Goal: Task Accomplishment & Management: Manage account settings

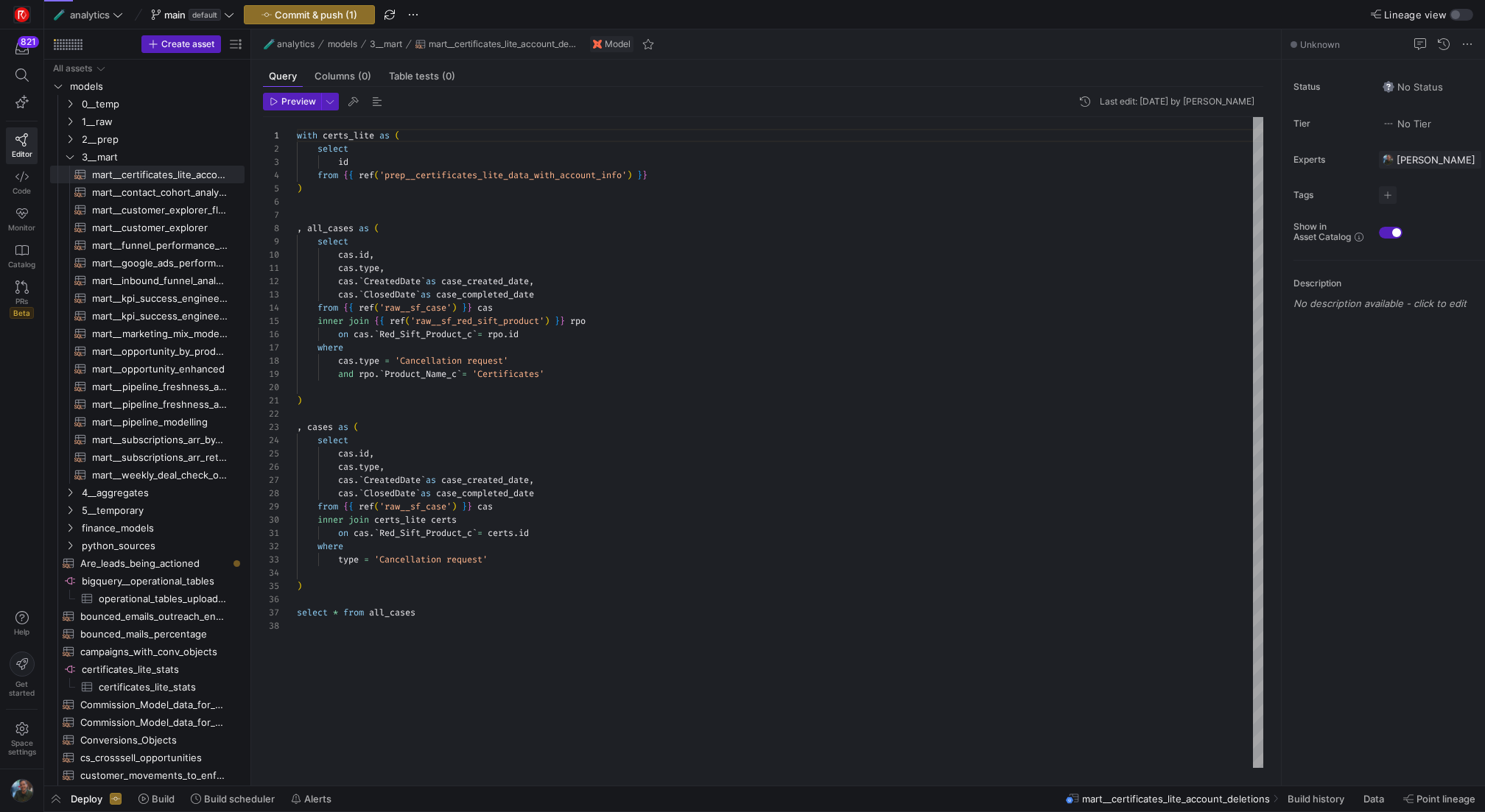
scroll to position [132, 0]
click at [179, 14] on span "main" at bounding box center [175, 15] width 22 height 12
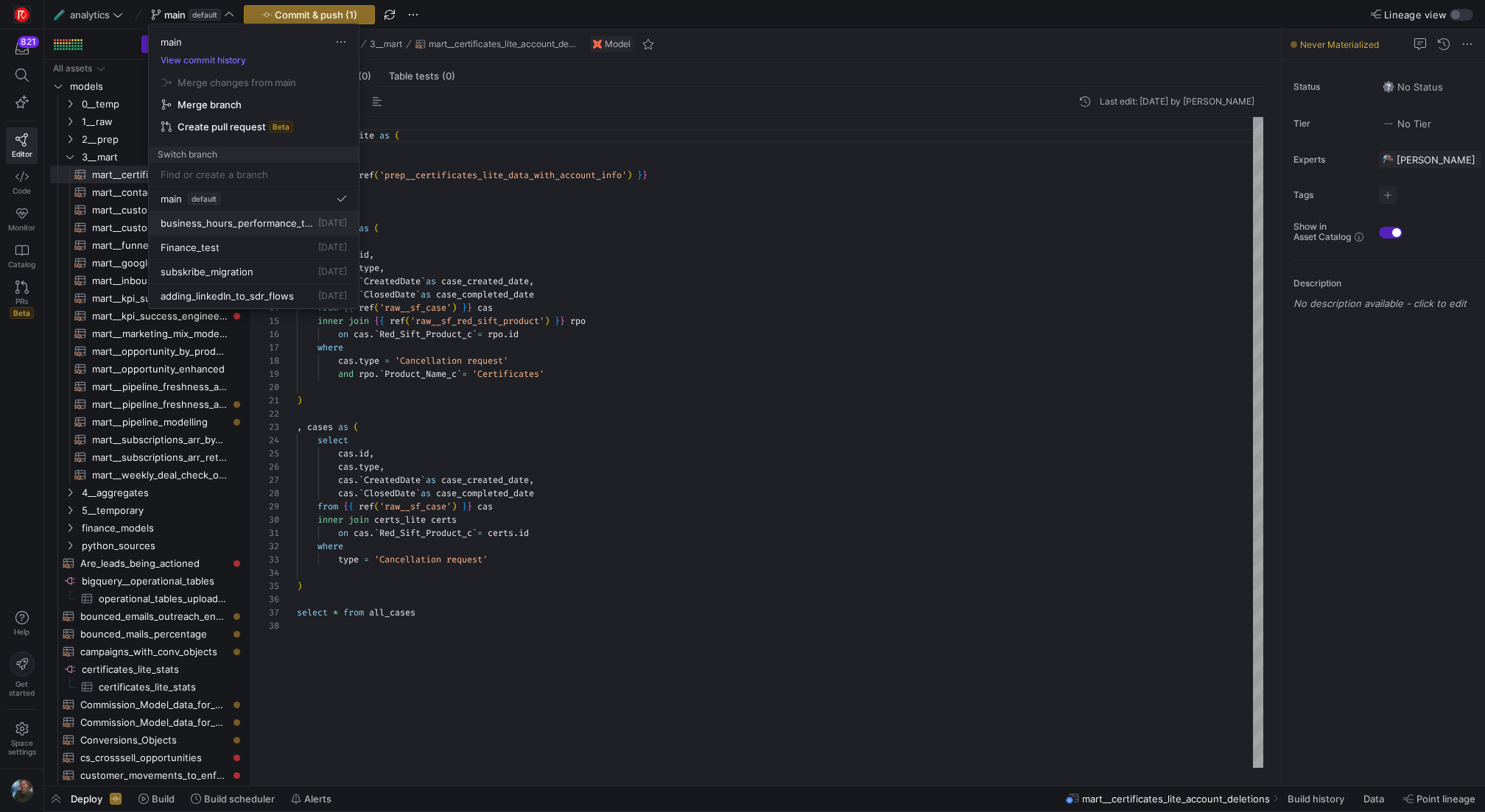
click at [270, 219] on span "business_hours_performance_test" at bounding box center [238, 224] width 155 height 12
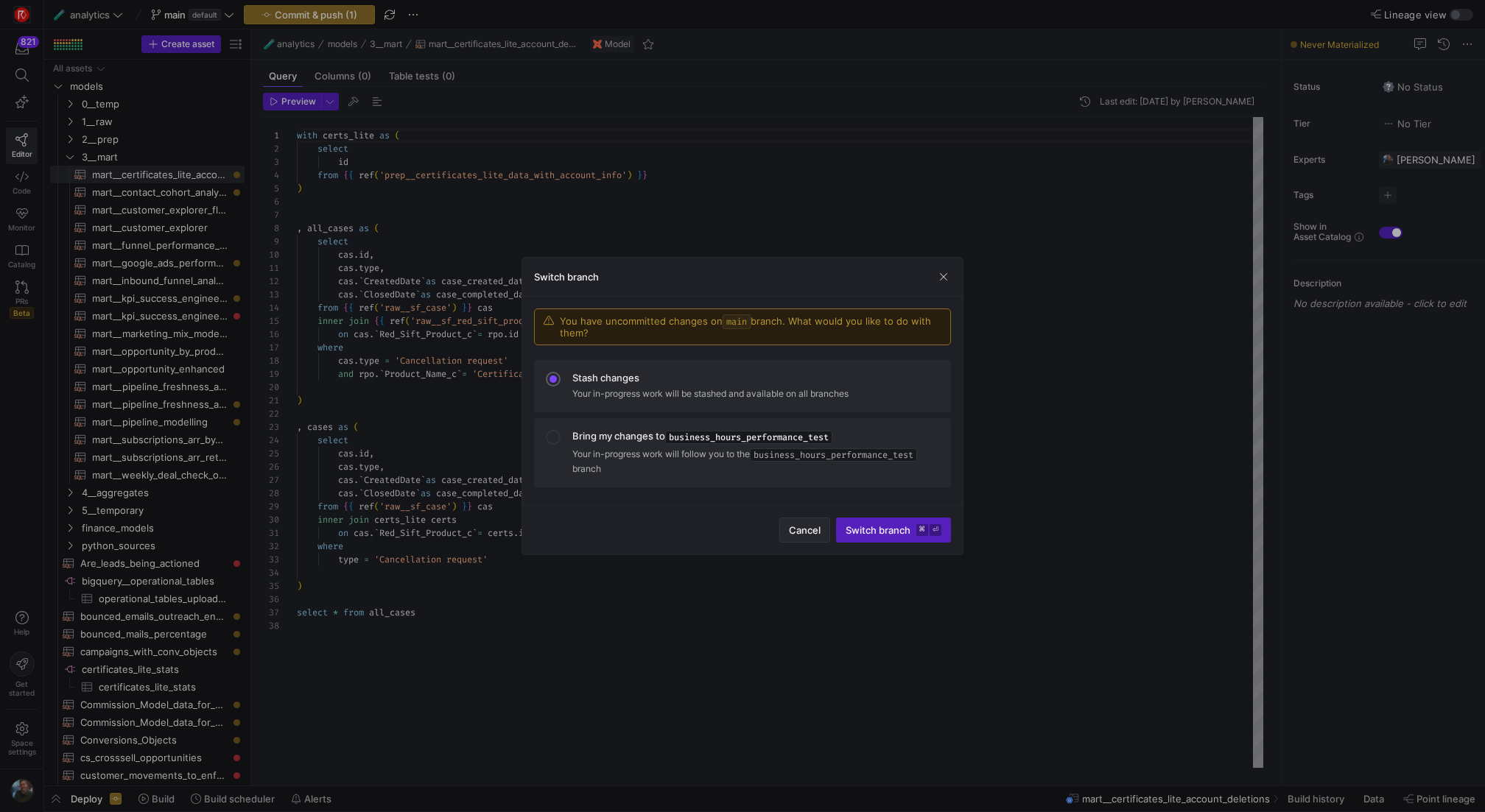
click at [797, 526] on span "Cancel" at bounding box center [804, 531] width 31 height 12
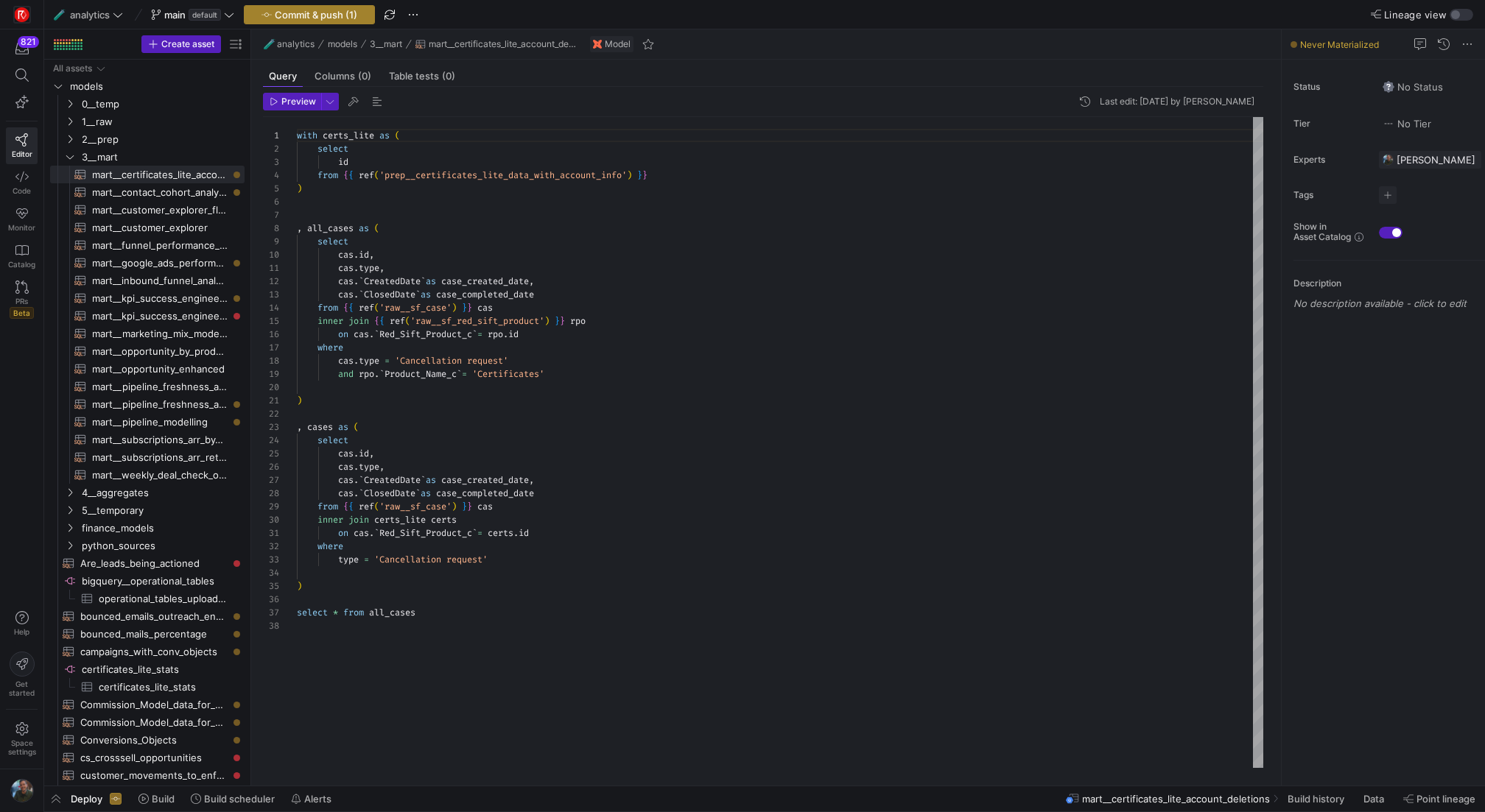
click at [317, 19] on span "Commit & push (1)" at bounding box center [316, 15] width 82 height 12
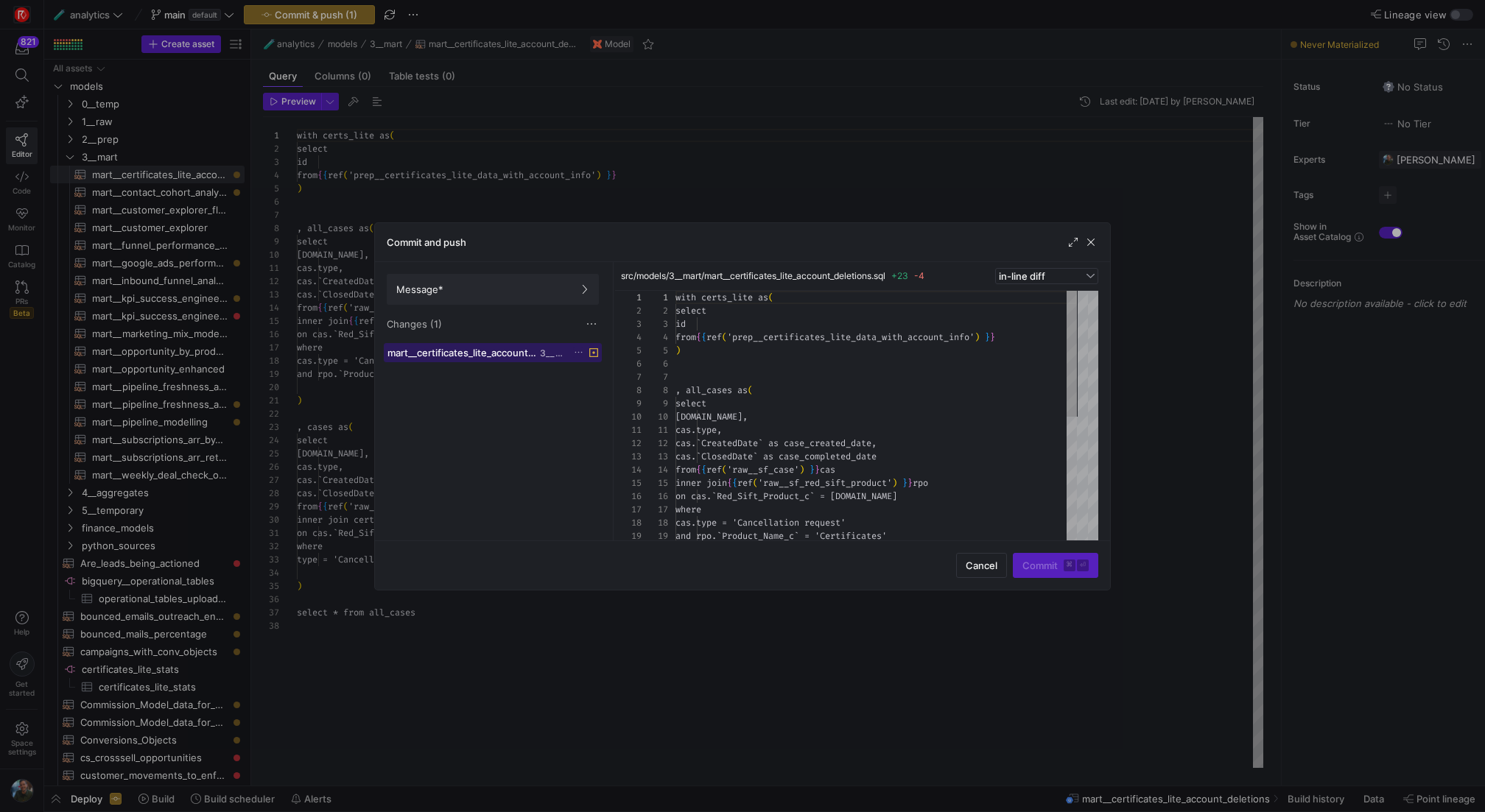
click at [499, 347] on span "mart__certificates_lite_account_deletions.sql" at bounding box center [462, 353] width 149 height 12
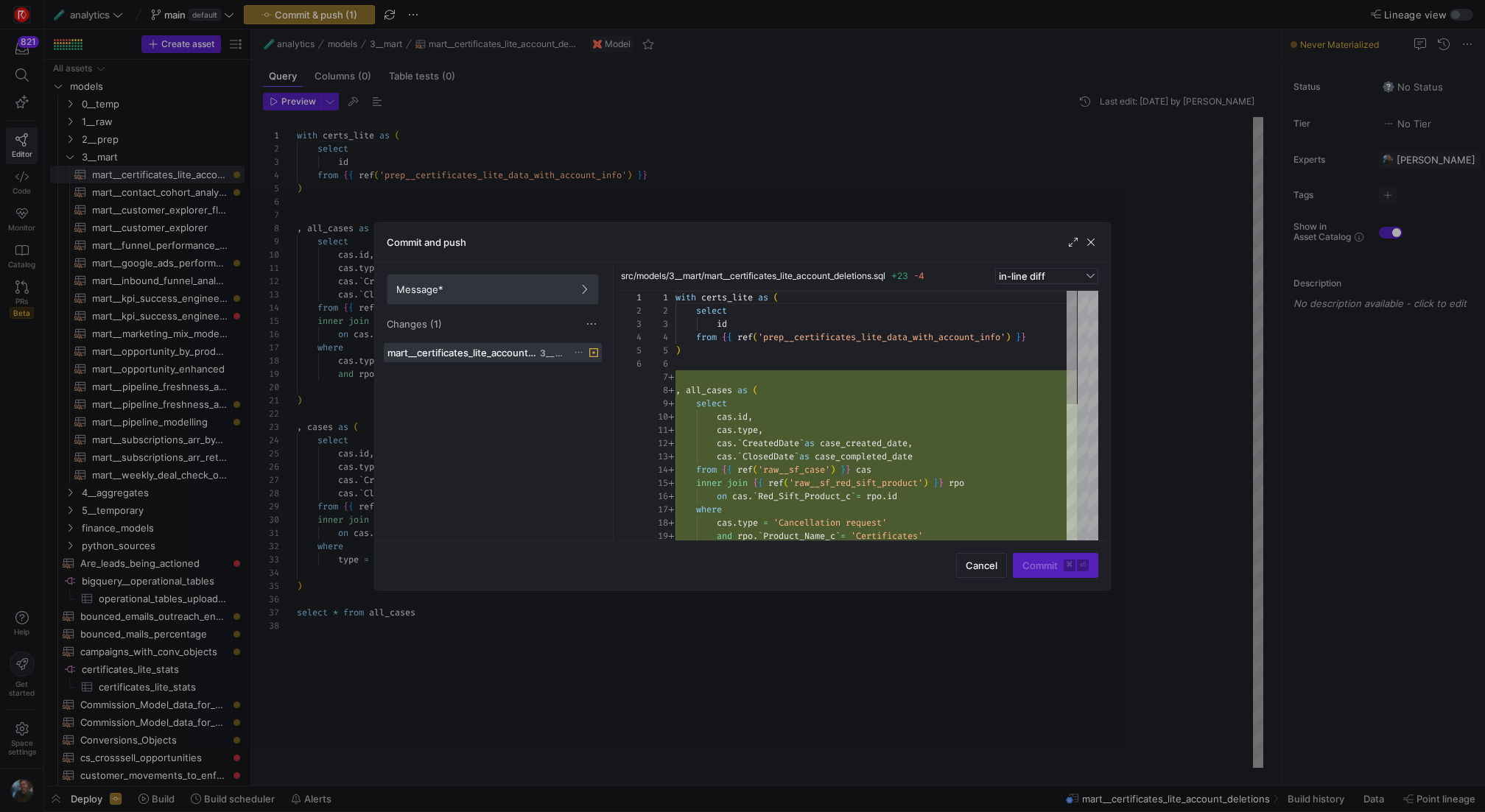
click at [481, 292] on span "Message*" at bounding box center [492, 289] width 193 height 12
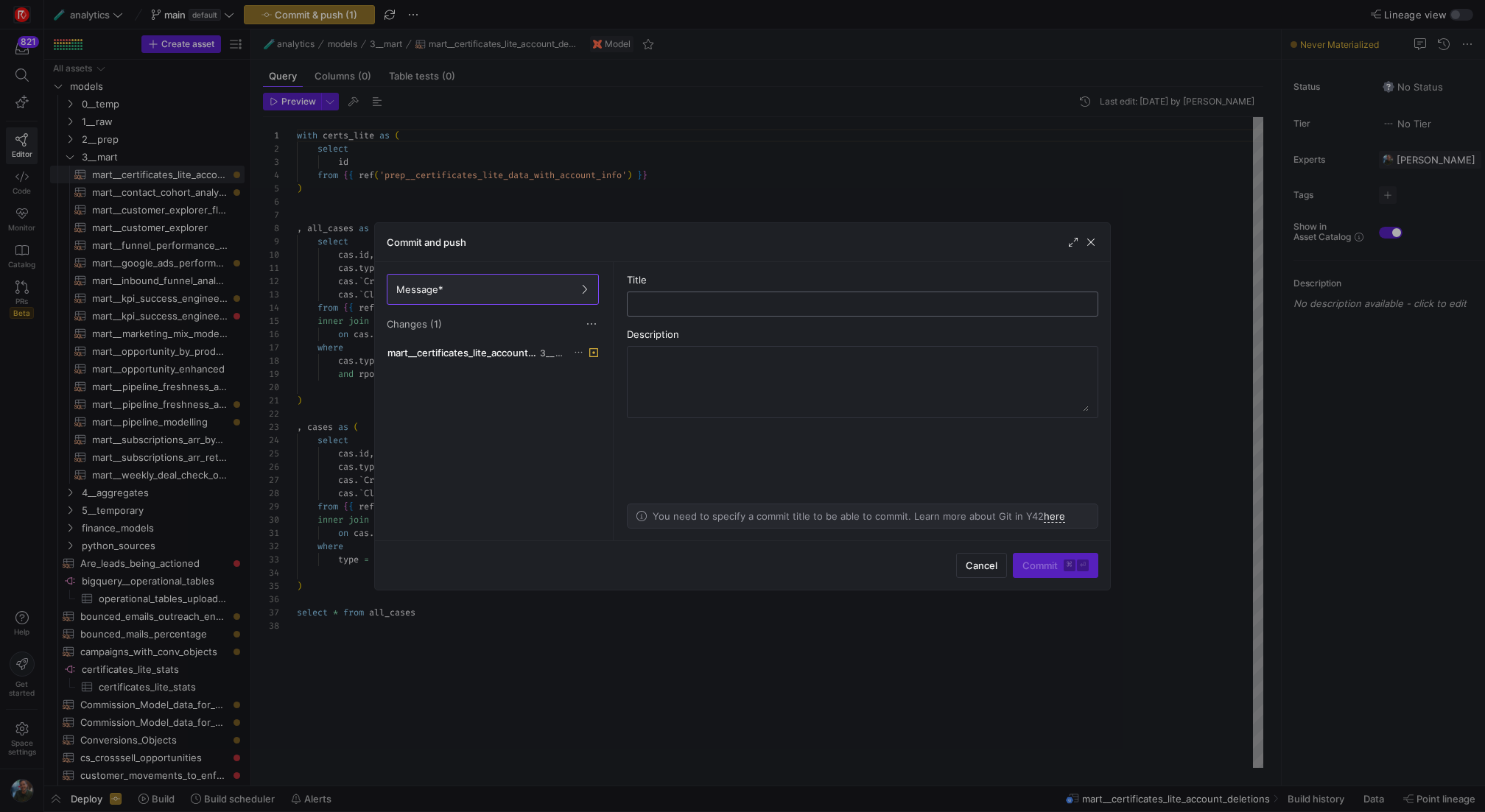
click at [720, 298] on input "text" at bounding box center [862, 304] width 446 height 12
type input "small update to the certs deletions new flow"
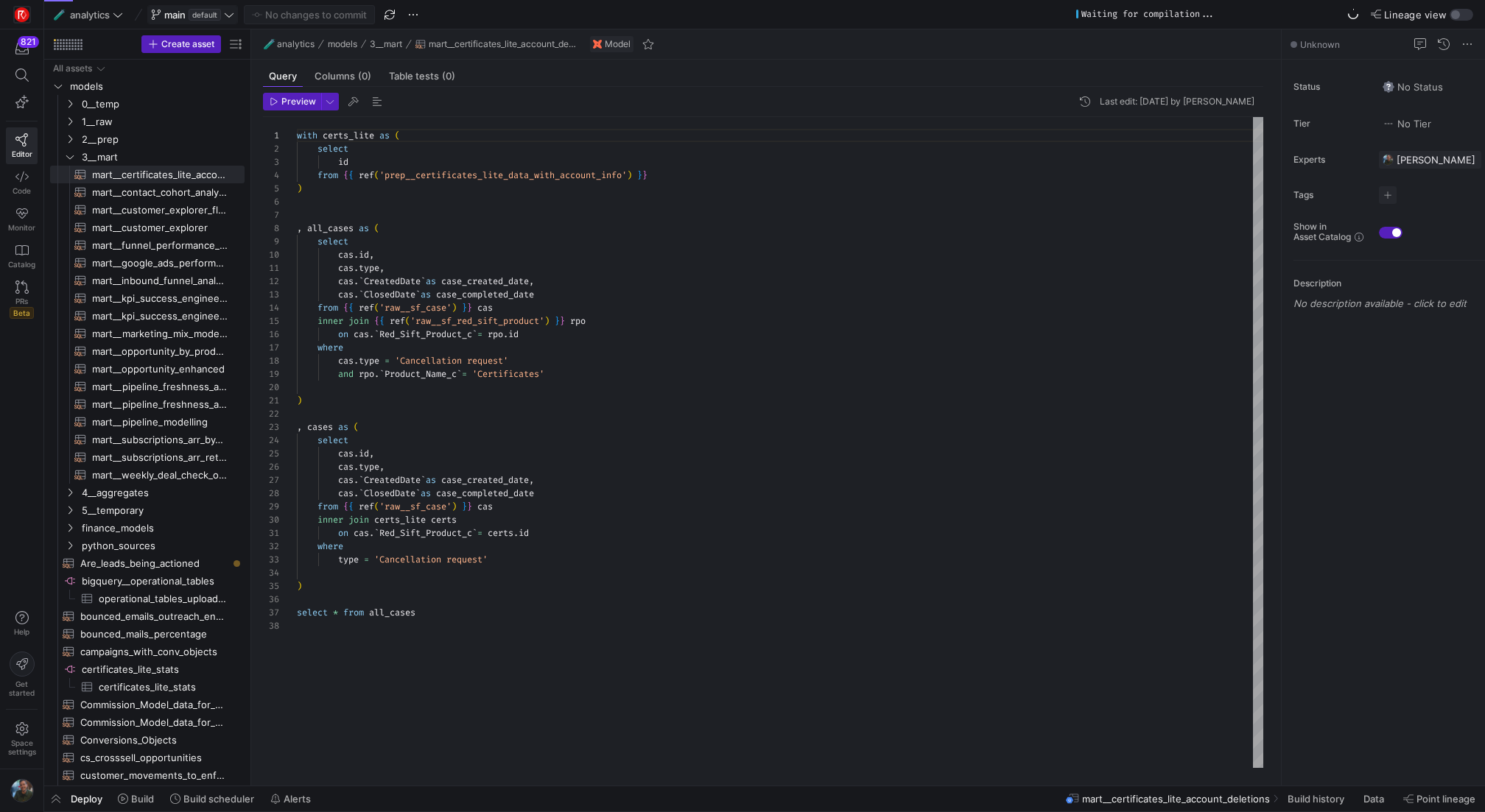
click at [219, 11] on span "default" at bounding box center [204, 15] width 32 height 12
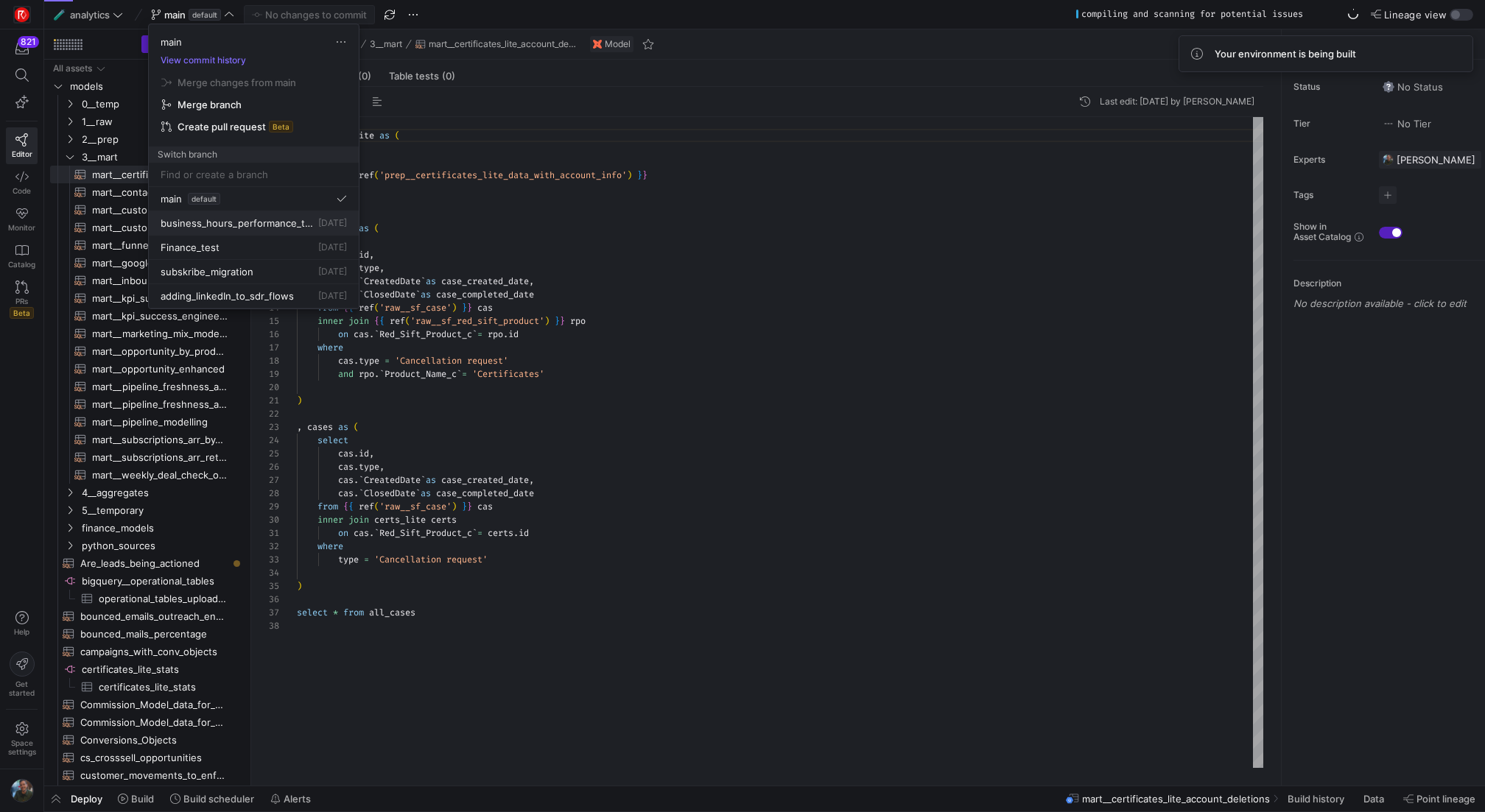
click at [234, 224] on span "business_hours_performance_test" at bounding box center [238, 224] width 155 height 12
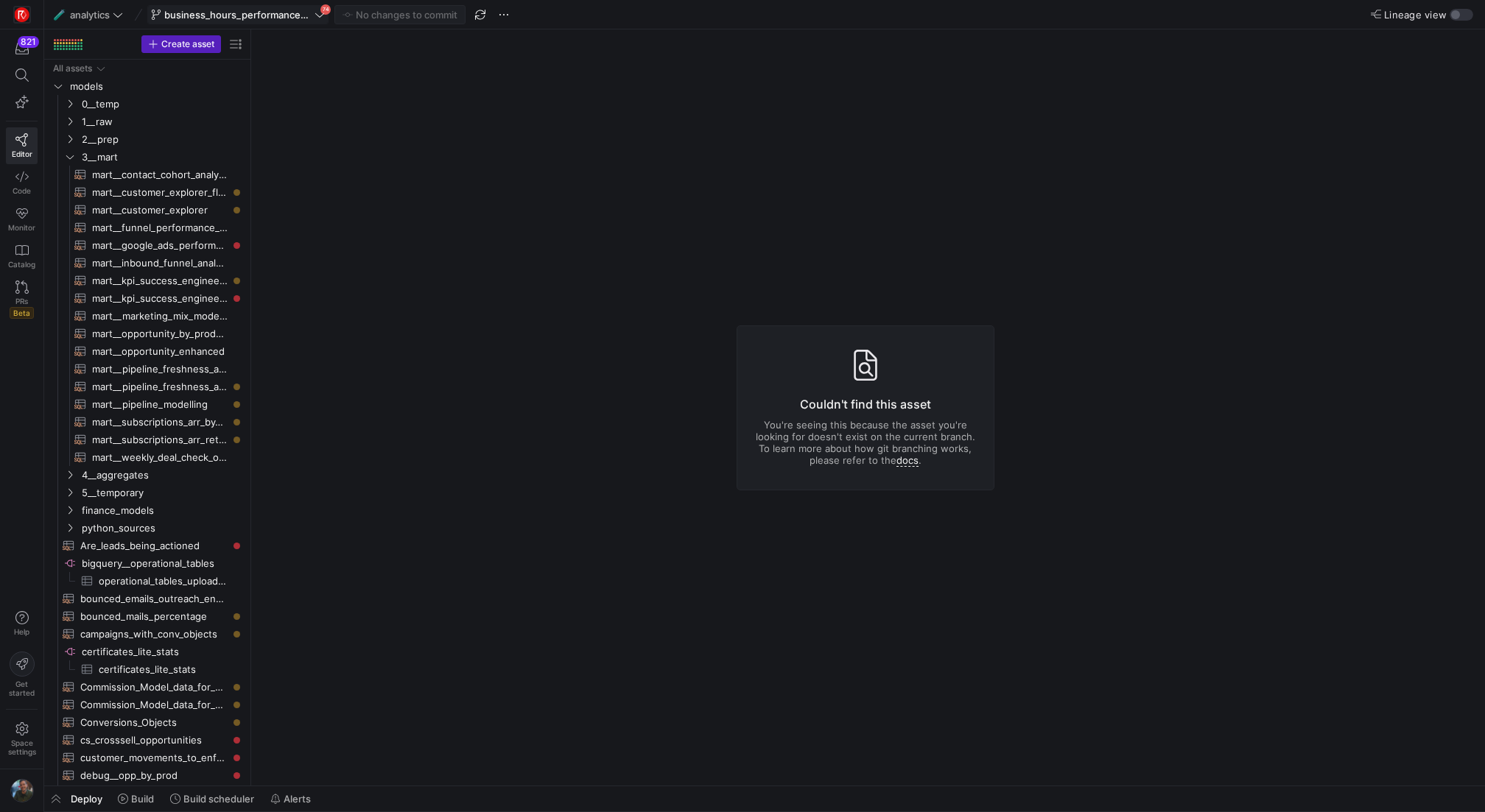
click at [284, 14] on span "business_hours_performance_test" at bounding box center [237, 15] width 147 height 12
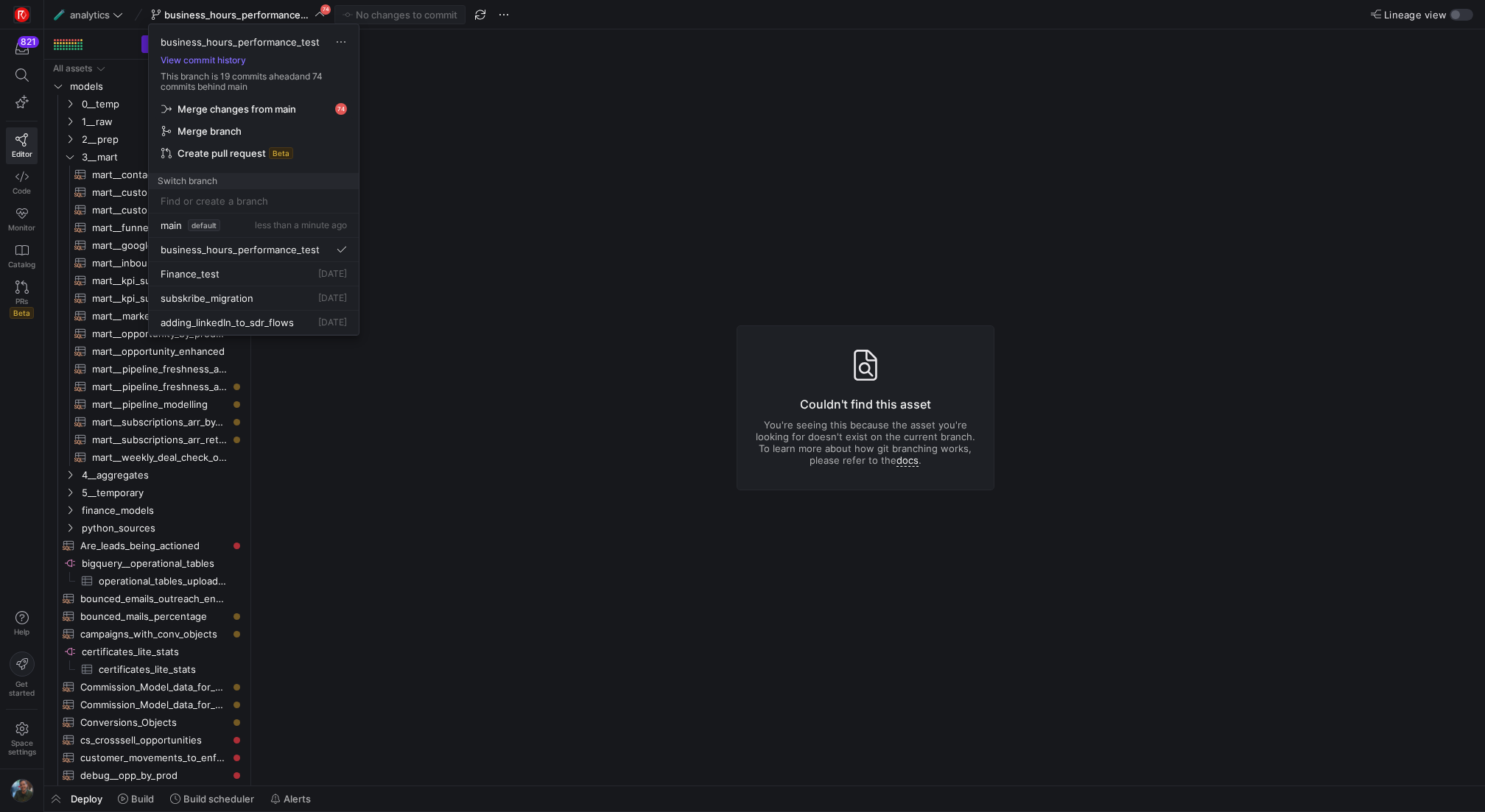
click at [308, 103] on span "Merge changes from main" at bounding box center [253, 109] width 185 height 12
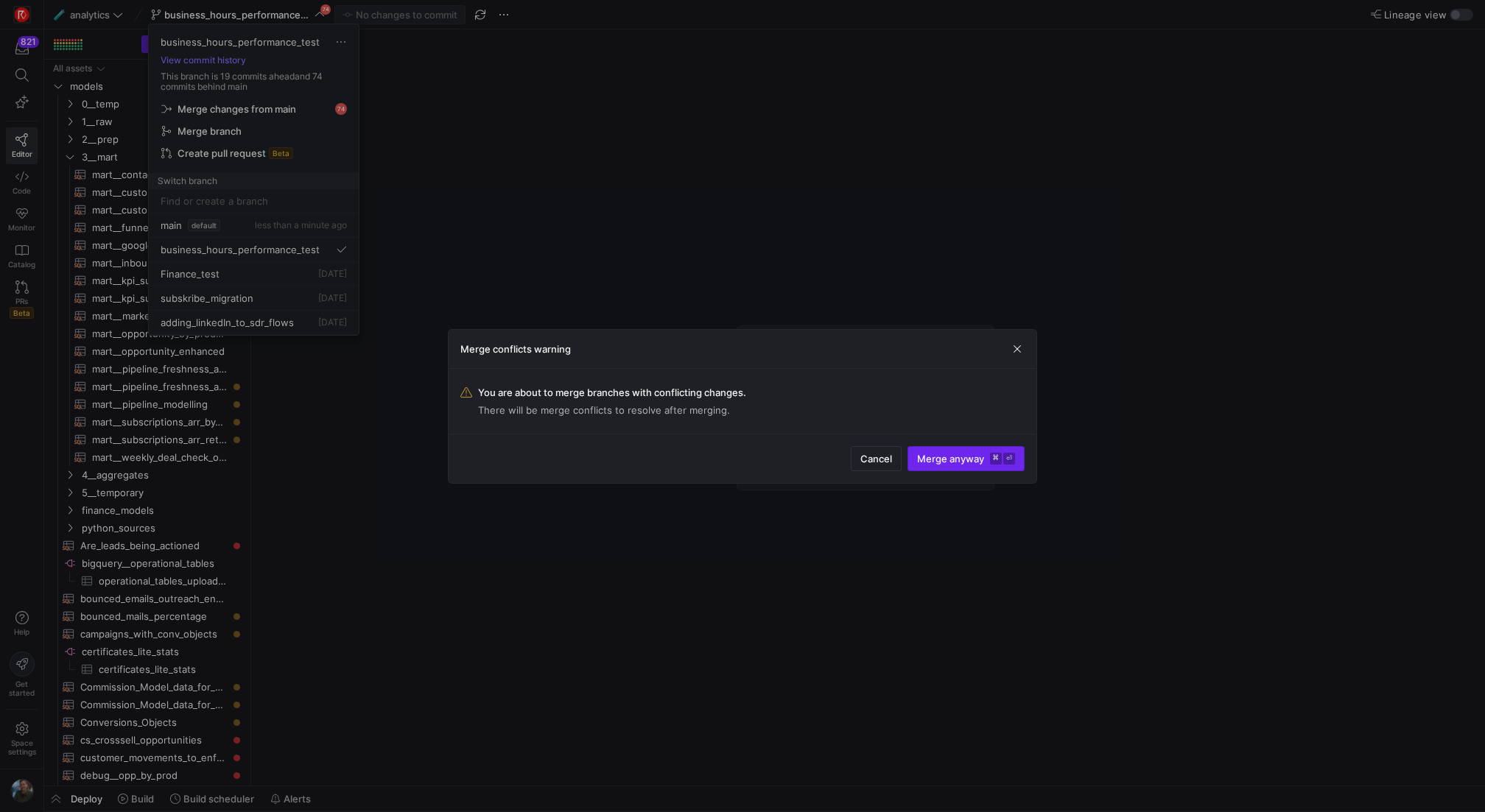
click at [988, 460] on span "Merge anyway ⌘ ⏎" at bounding box center [966, 459] width 98 height 12
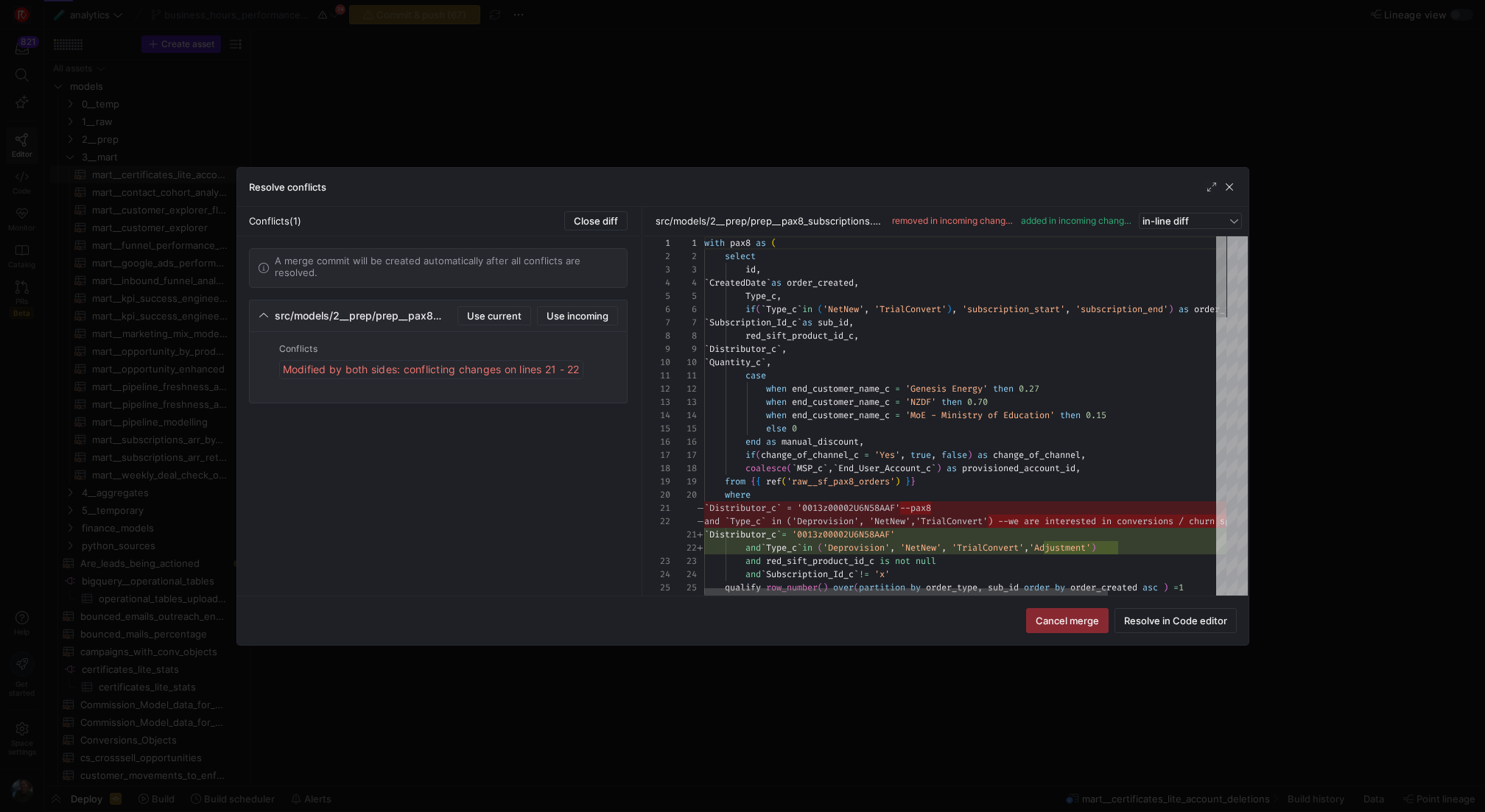
scroll to position [132, 0]
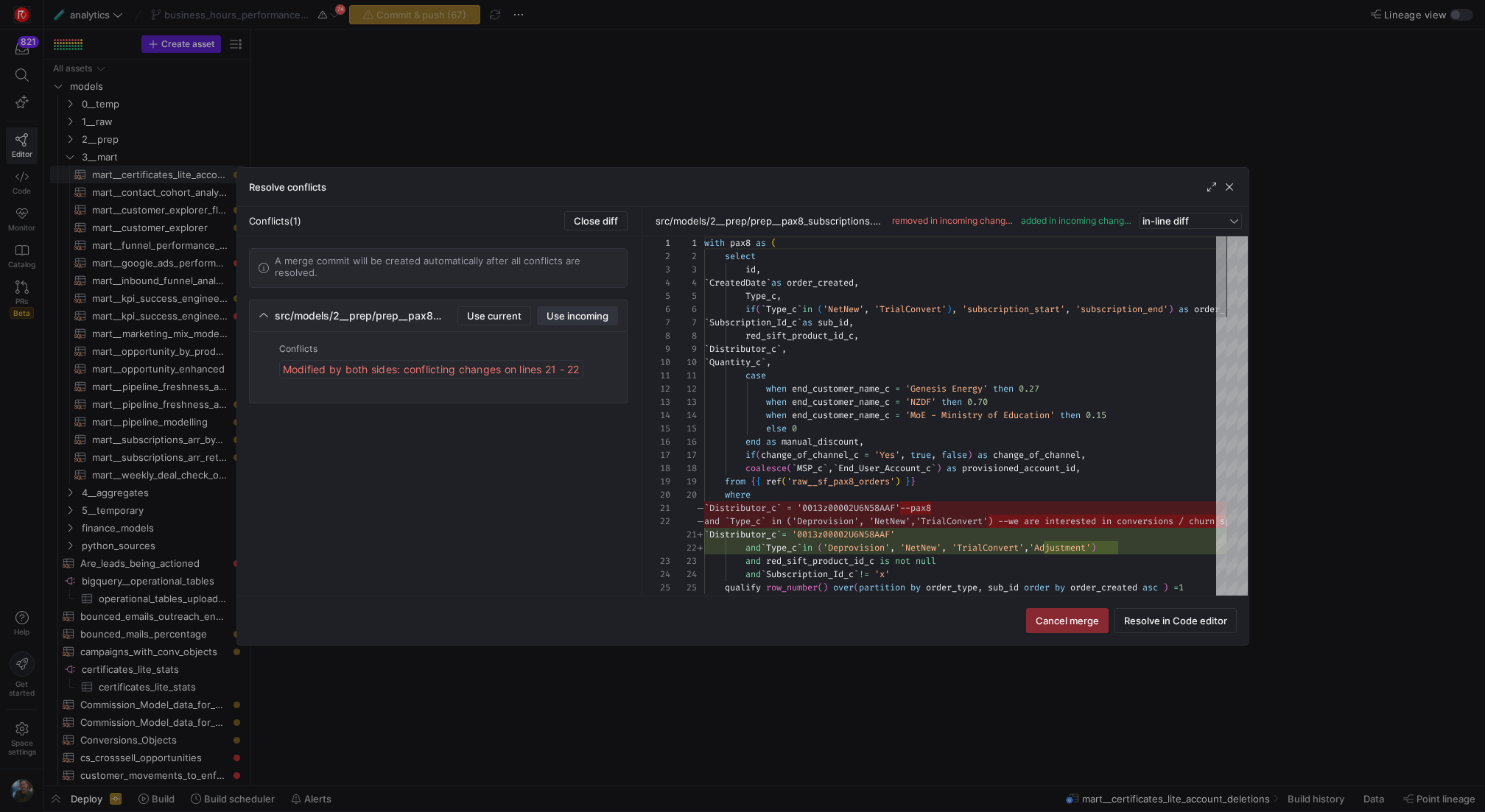
click at [575, 313] on span "Use incoming" at bounding box center [577, 316] width 62 height 12
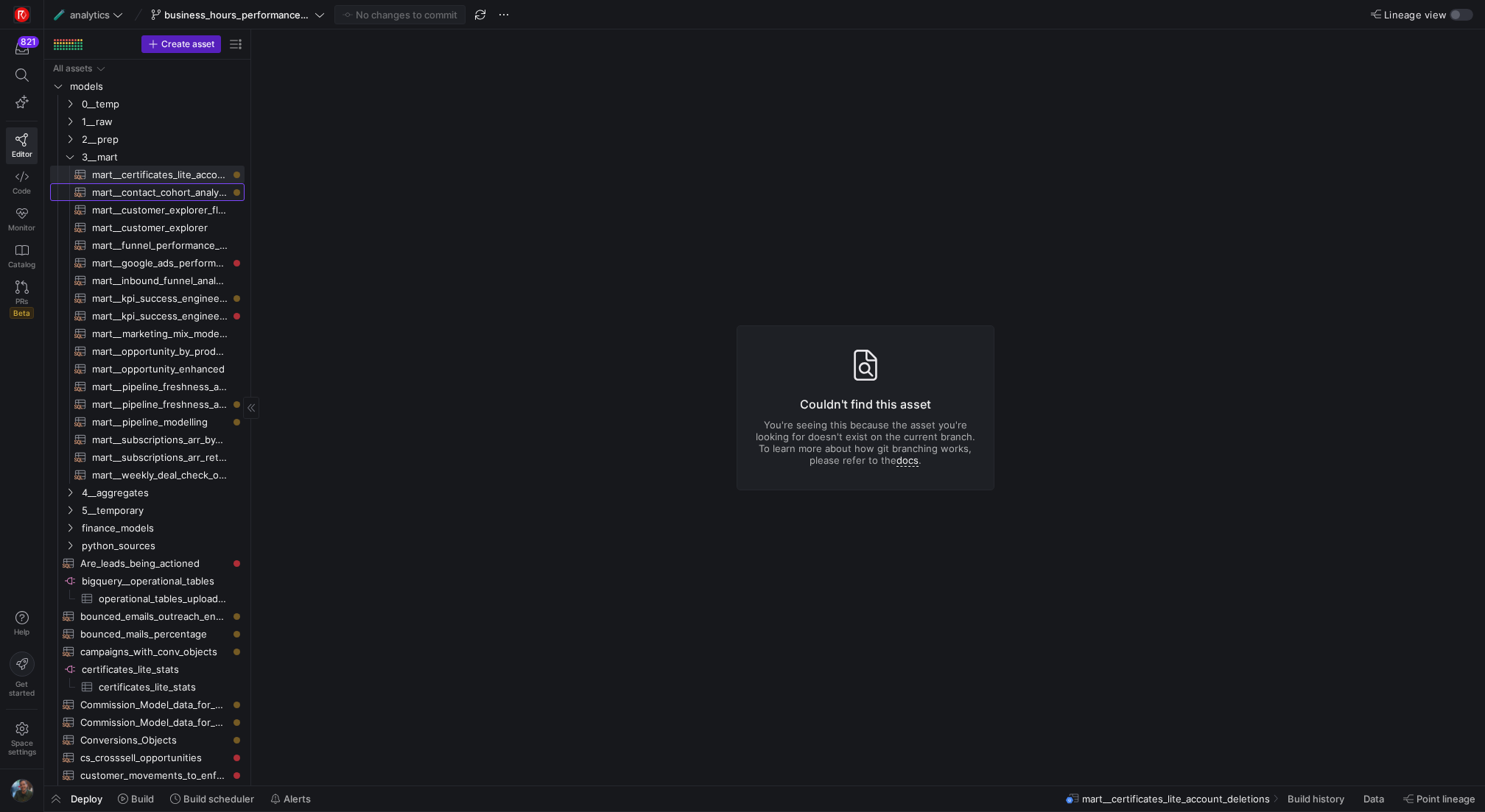
click at [160, 197] on span "mart__contact_cohort_analysis​​​​​​​​​​" at bounding box center [160, 192] width 135 height 17
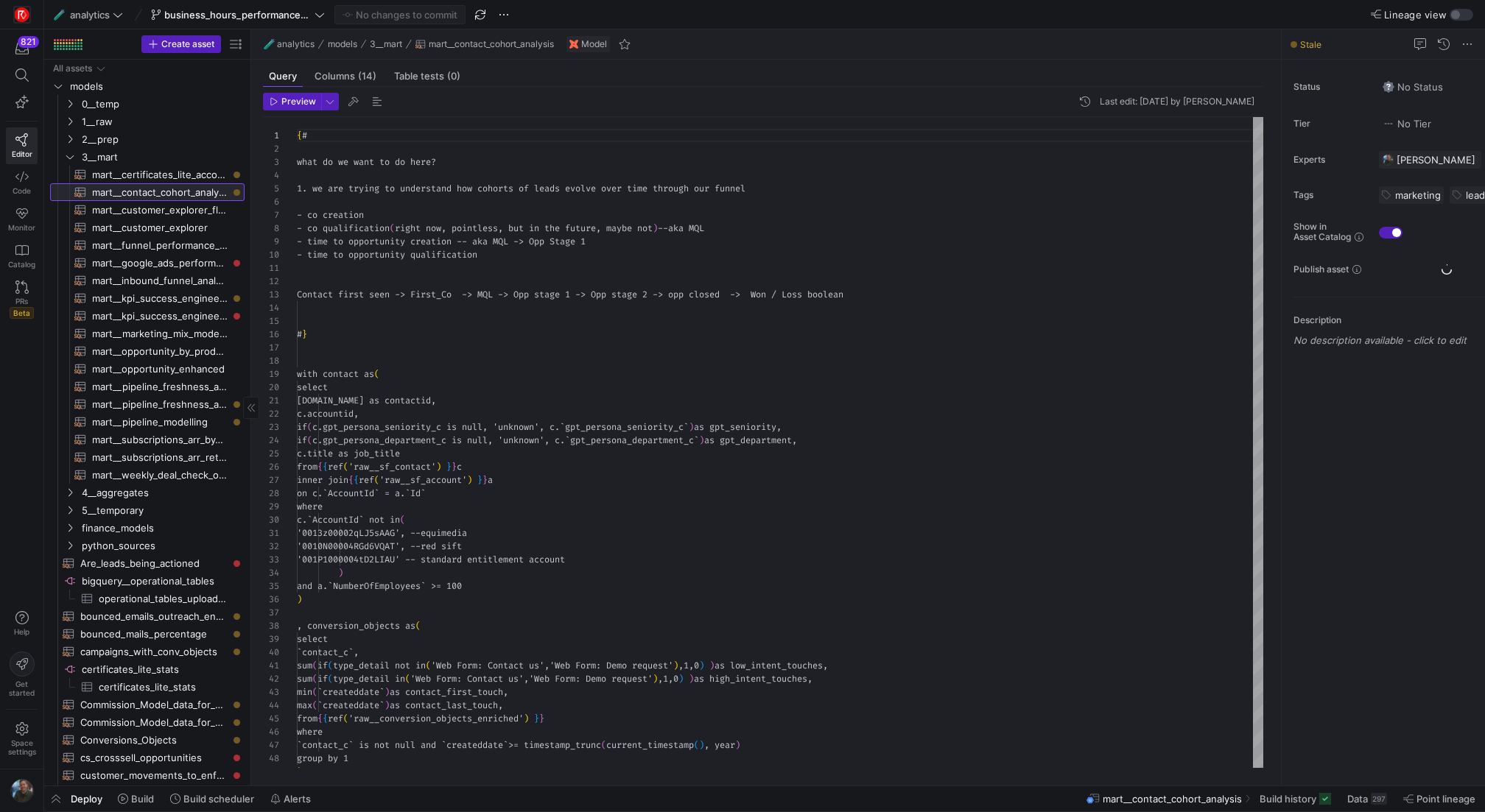
scroll to position [132, 0]
click at [160, 184] on span "mart__contact_cohort_analysis​​​​​​​​​​" at bounding box center [160, 192] width 135 height 17
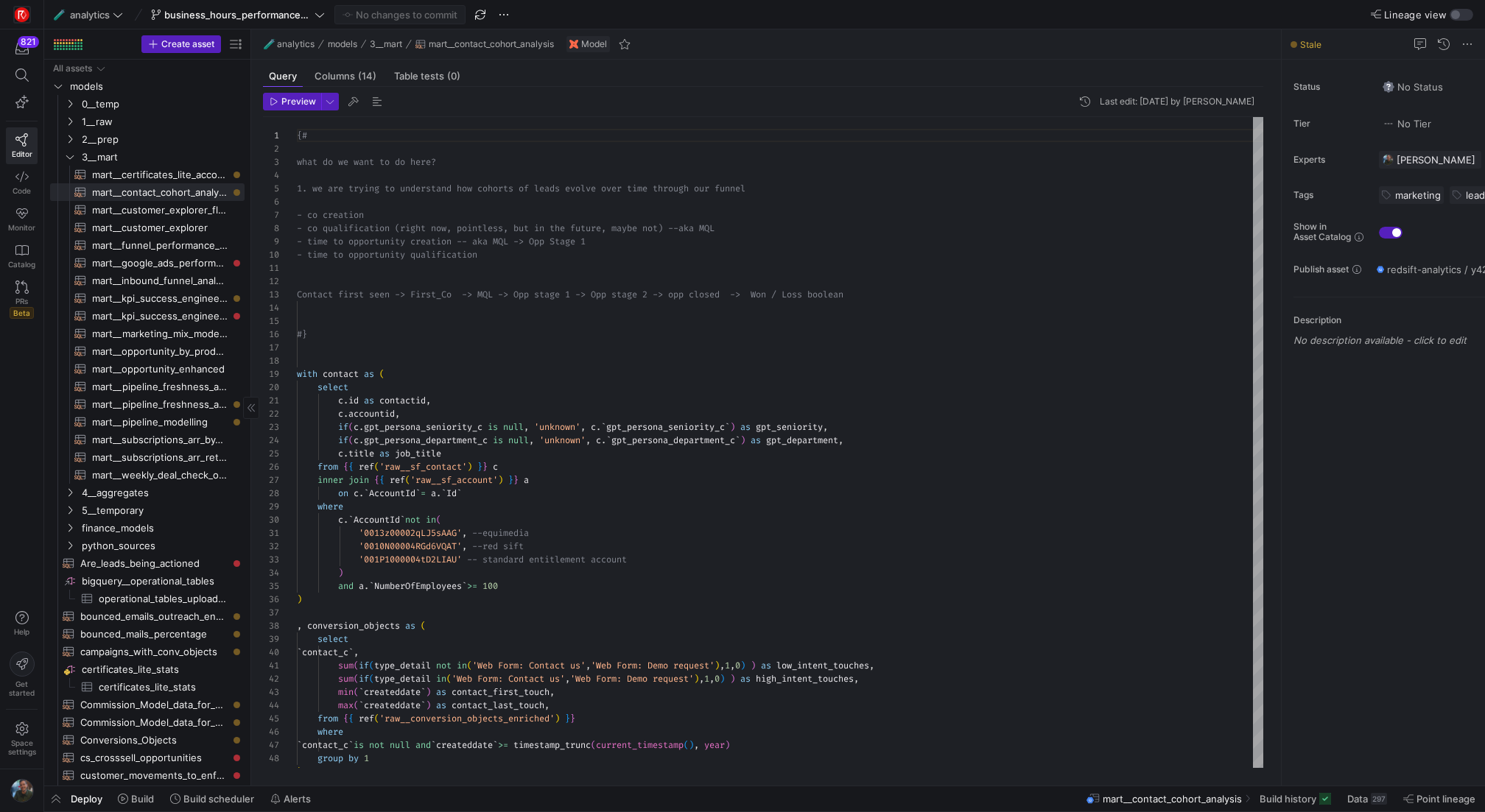
click at [294, 26] on y42-top-nav "🧪 analytics business_hours_performance_test No changes to commit Lineage view" at bounding box center [764, 15] width 1441 height 29
click at [294, 14] on span "business_hours_performance_test" at bounding box center [237, 15] width 147 height 12
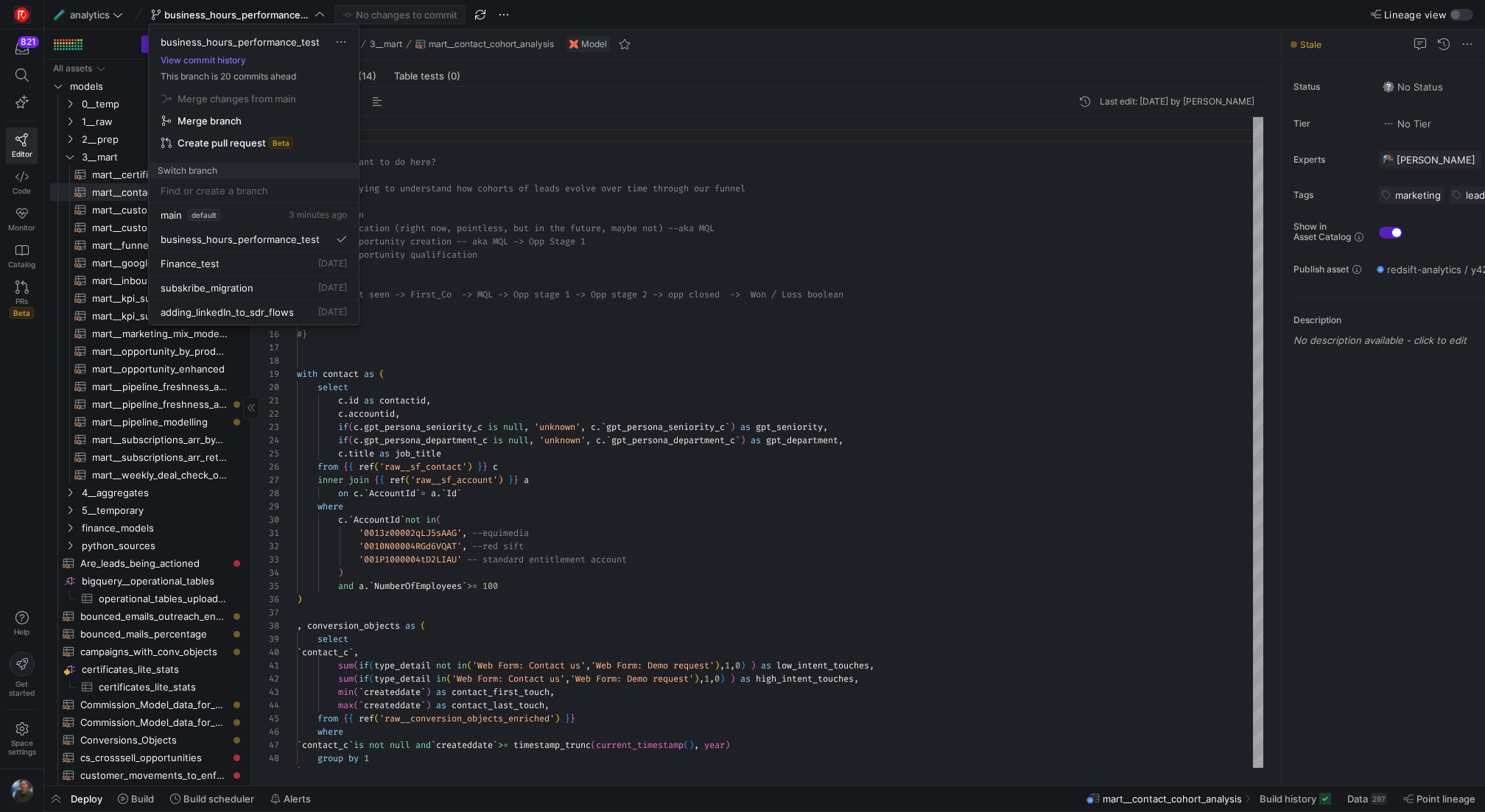
click at [168, 463] on div at bounding box center [742, 406] width 1485 height 812
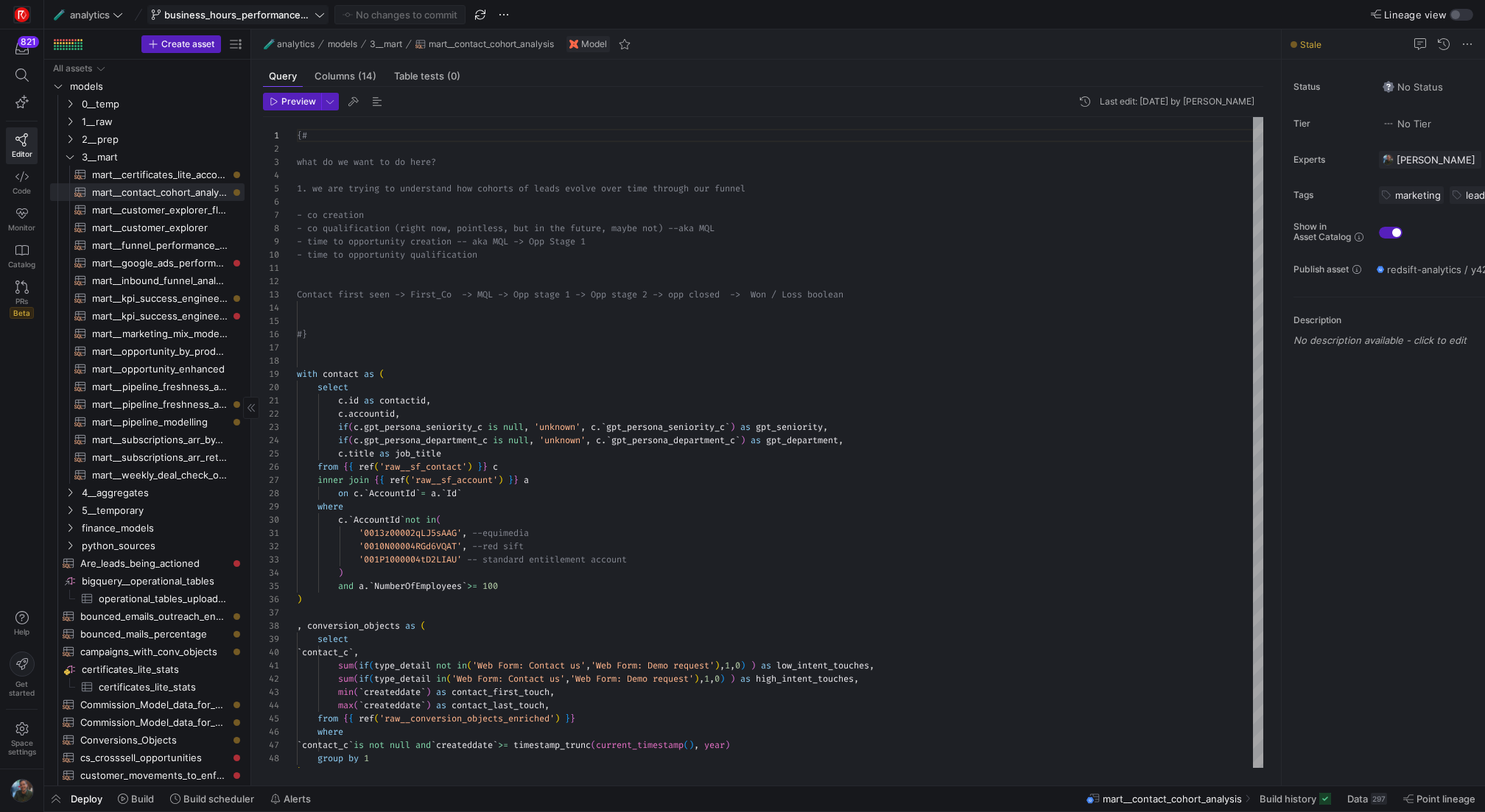
click at [234, 9] on span "business_hours_performance_test" at bounding box center [237, 15] width 147 height 12
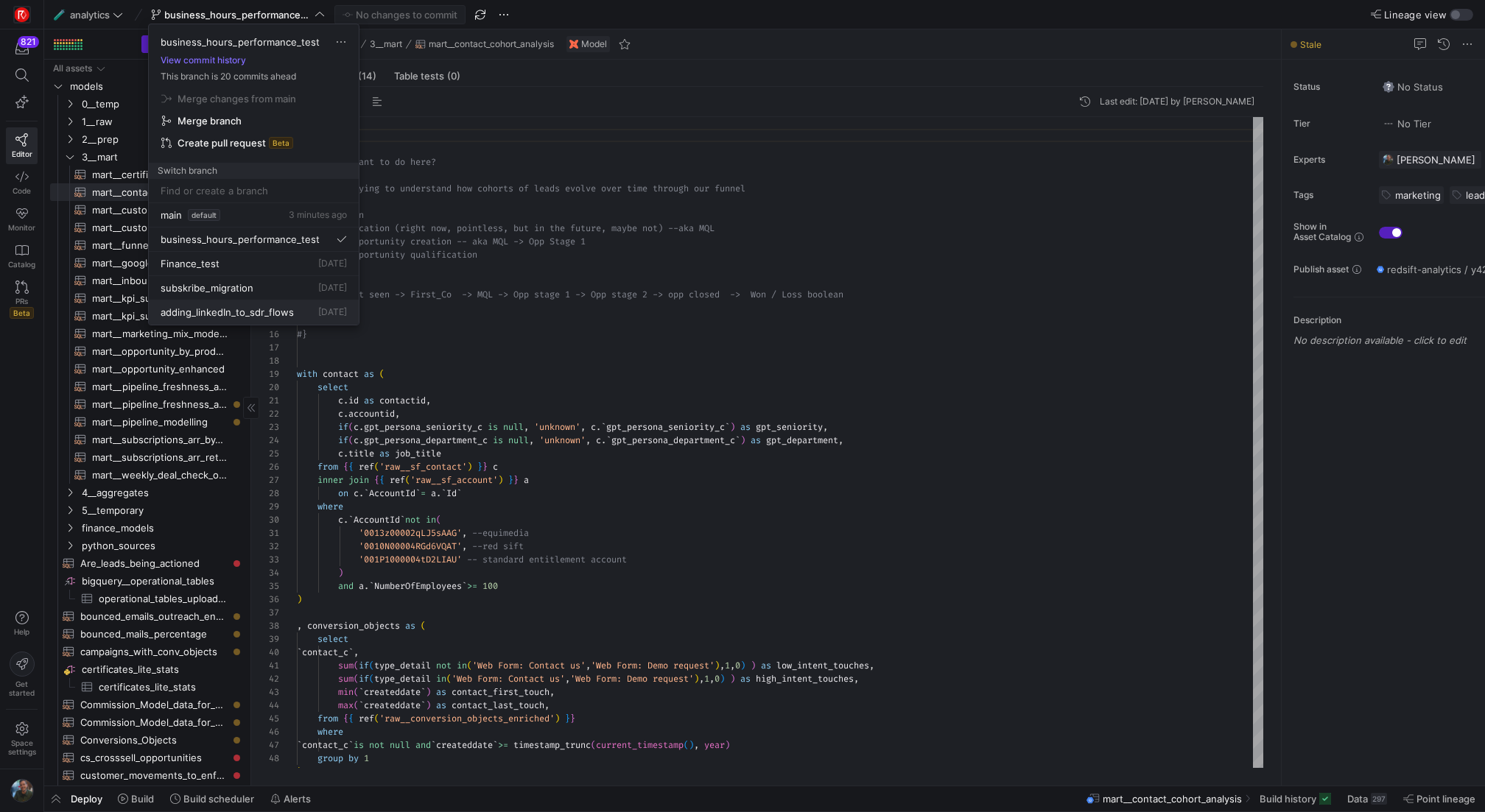
click at [286, 307] on span "adding_linkedIn_to_sdr_flows" at bounding box center [228, 312] width 133 height 12
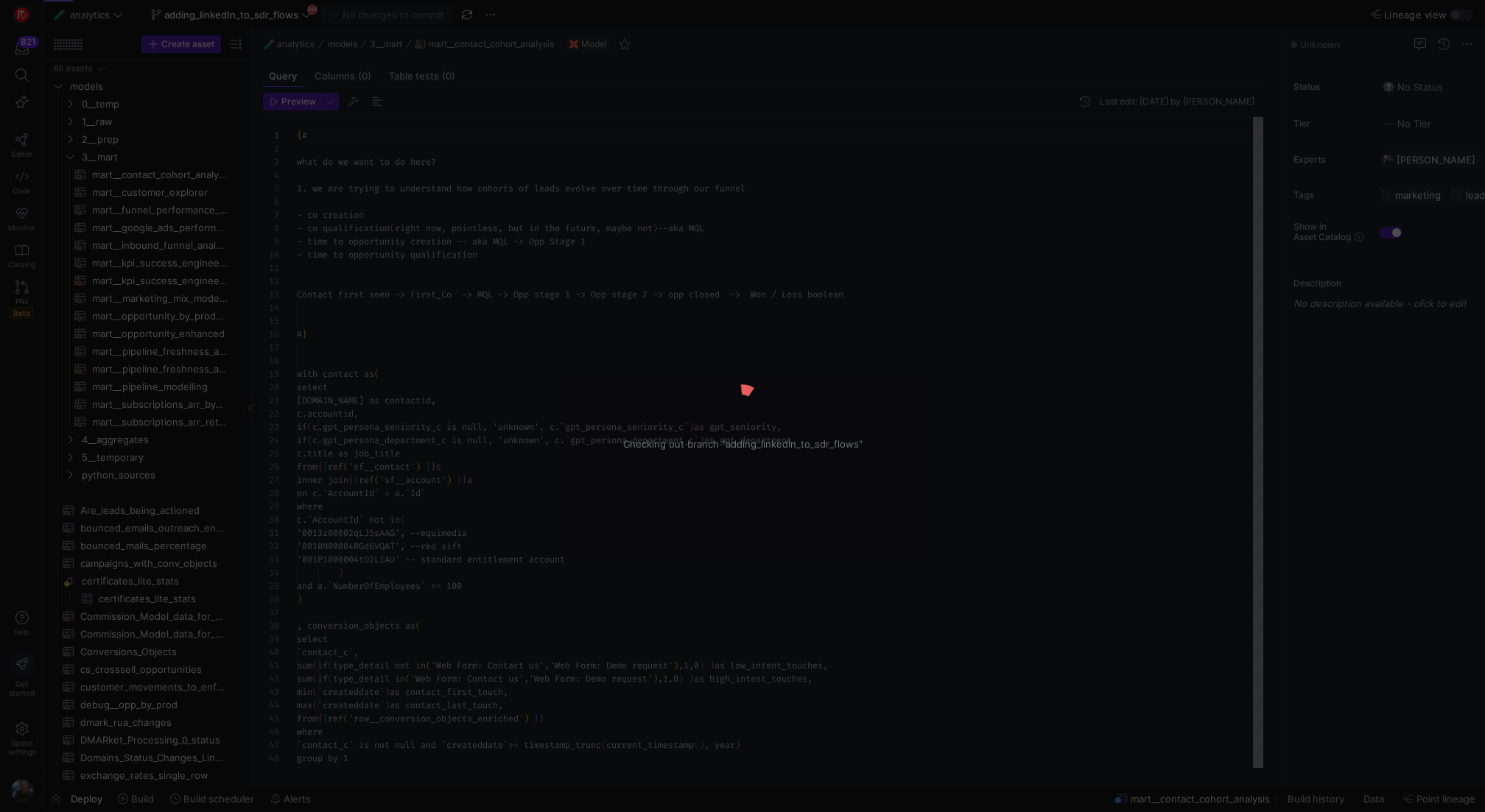
scroll to position [132, 0]
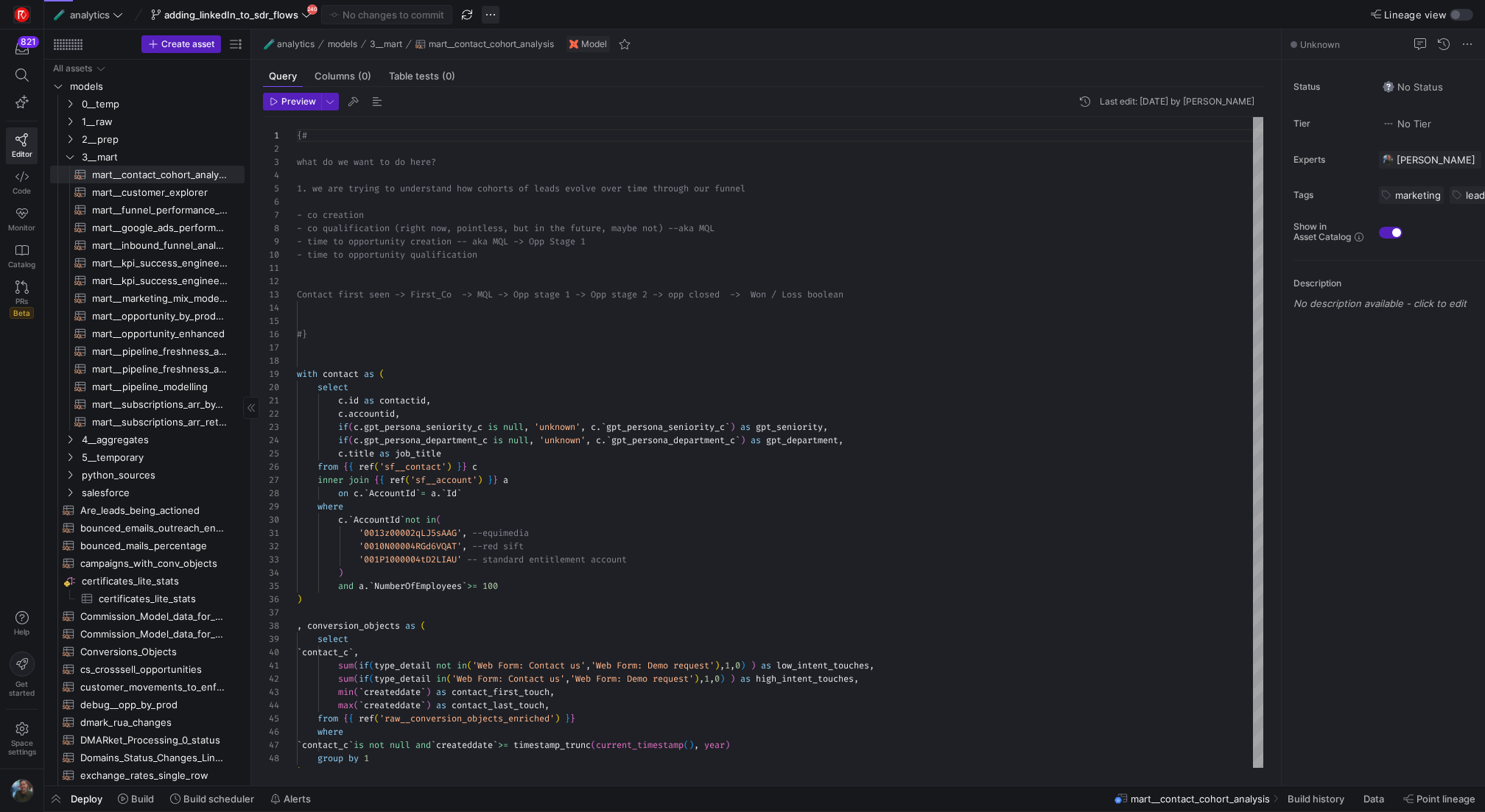
click at [492, 20] on span "button" at bounding box center [490, 15] width 18 height 18
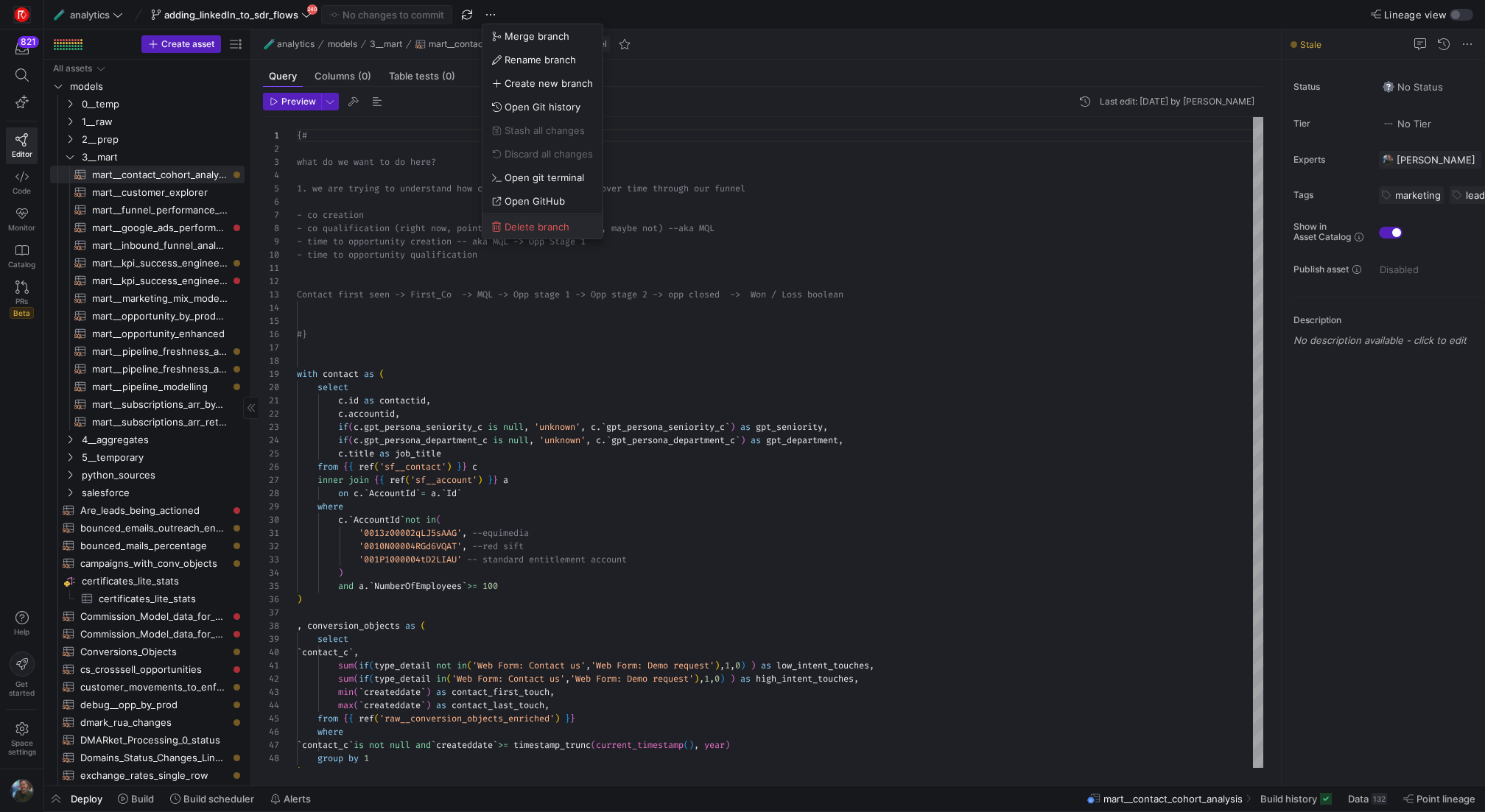
click at [546, 221] on span "Delete branch" at bounding box center [538, 227] width 65 height 12
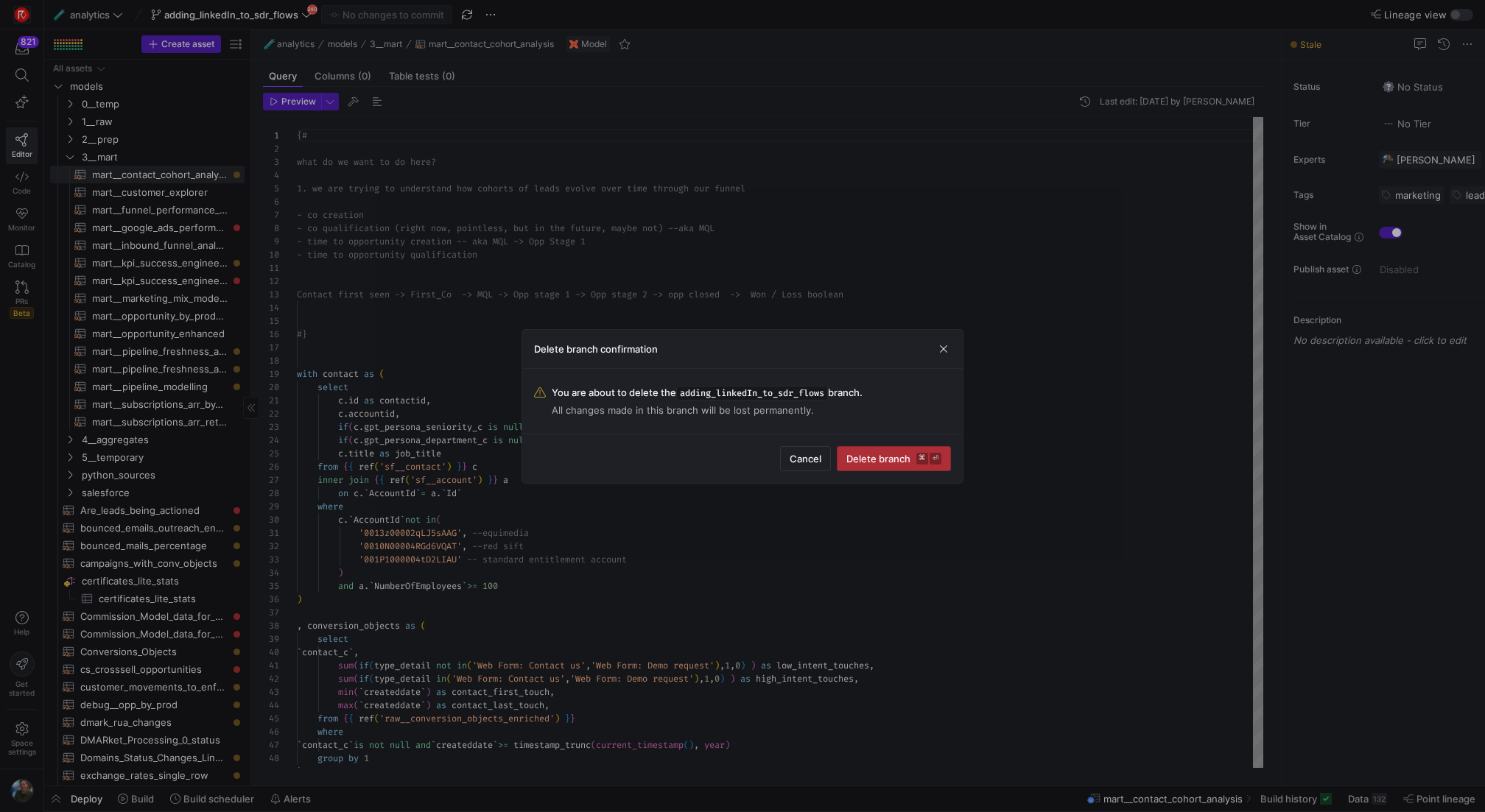
click at [905, 458] on span "Delete branch ⌘ ⏎" at bounding box center [894, 459] width 95 height 12
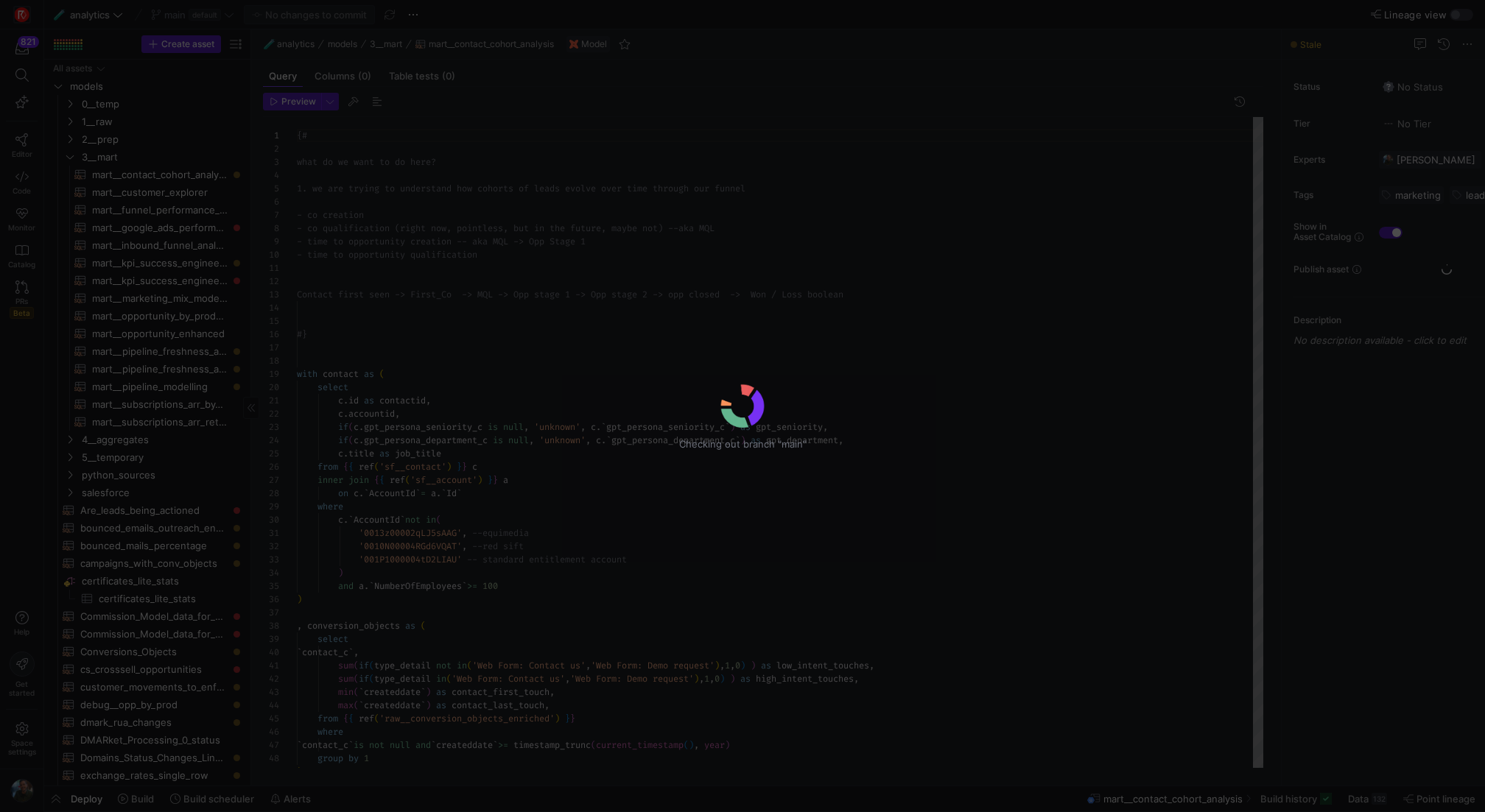
scroll to position [132, 0]
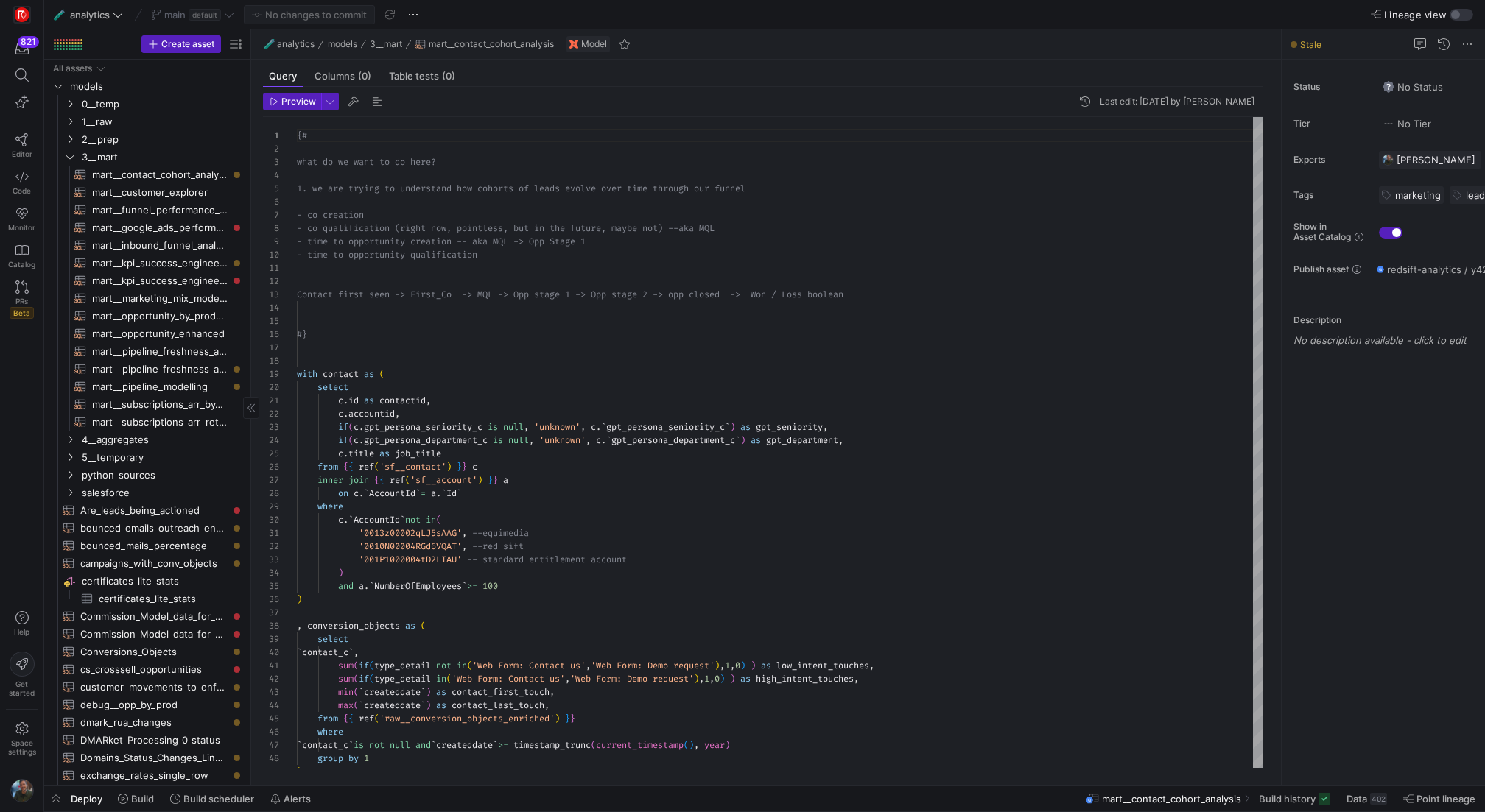
click at [225, 19] on div "main default" at bounding box center [192, 15] width 90 height 20
click at [225, 18] on div "main default" at bounding box center [192, 15] width 90 height 20
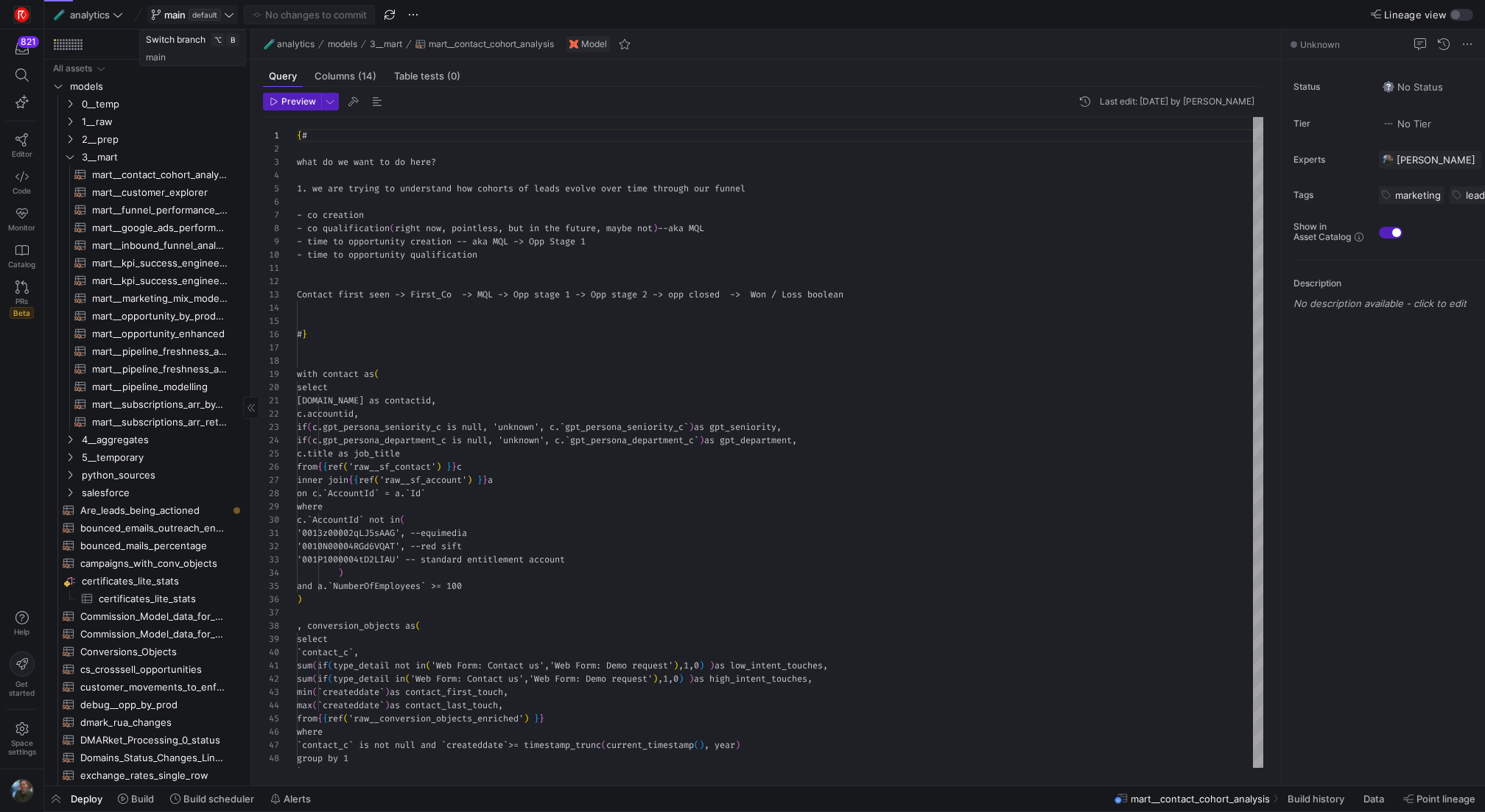
scroll to position [132, 0]
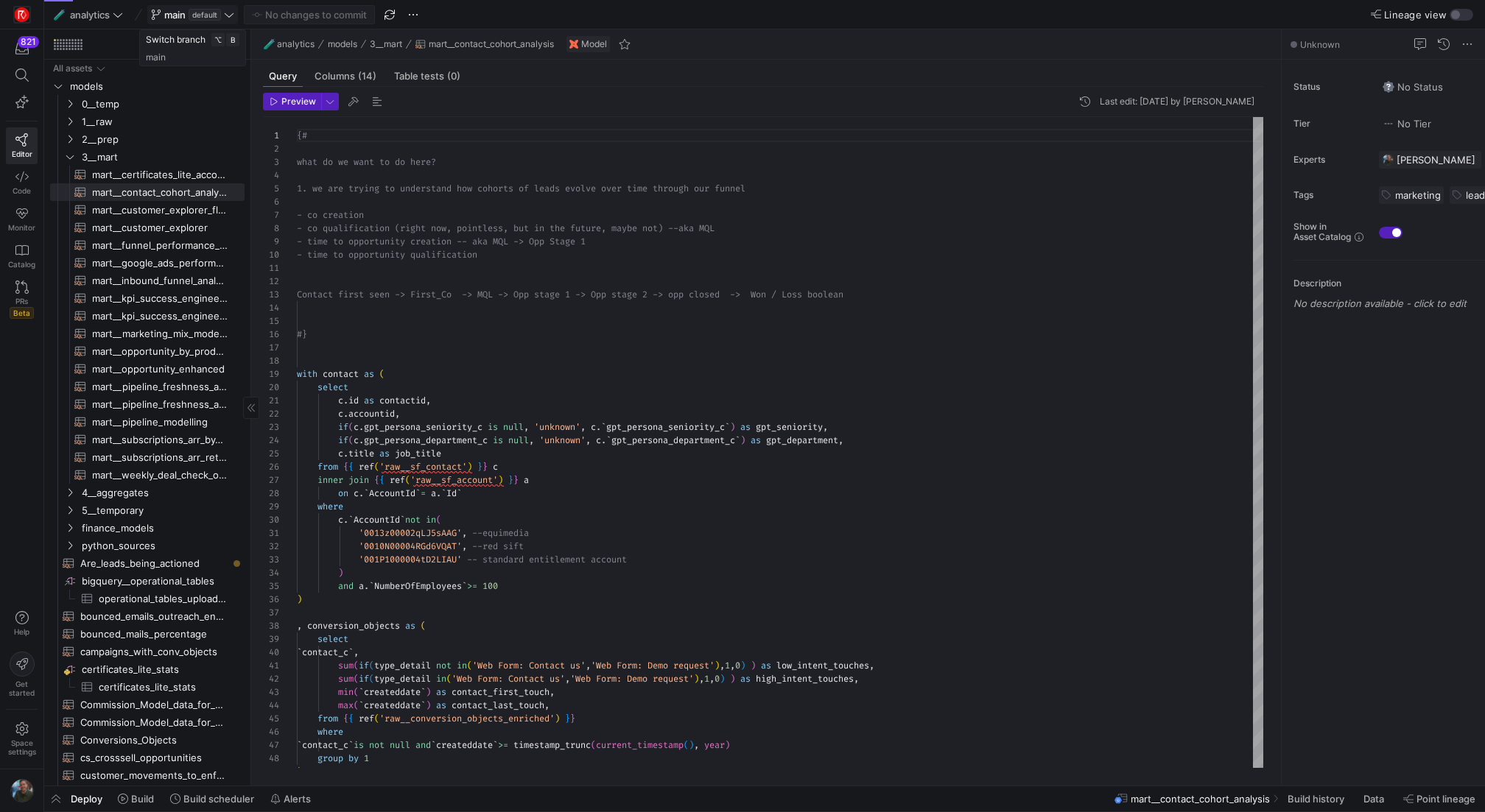
click at [225, 17] on icon at bounding box center [229, 15] width 11 height 11
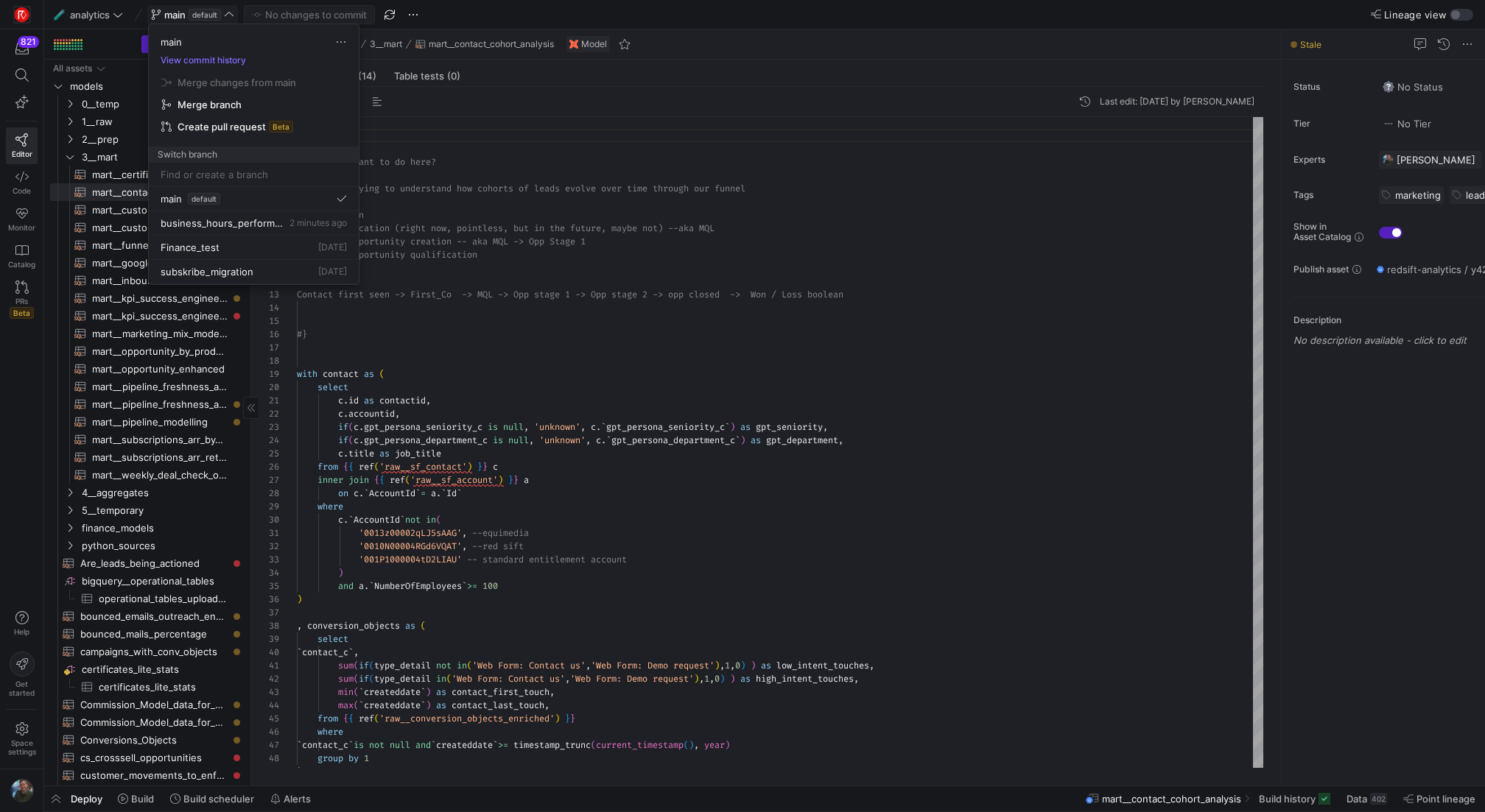
click at [133, 494] on div at bounding box center [742, 406] width 1485 height 812
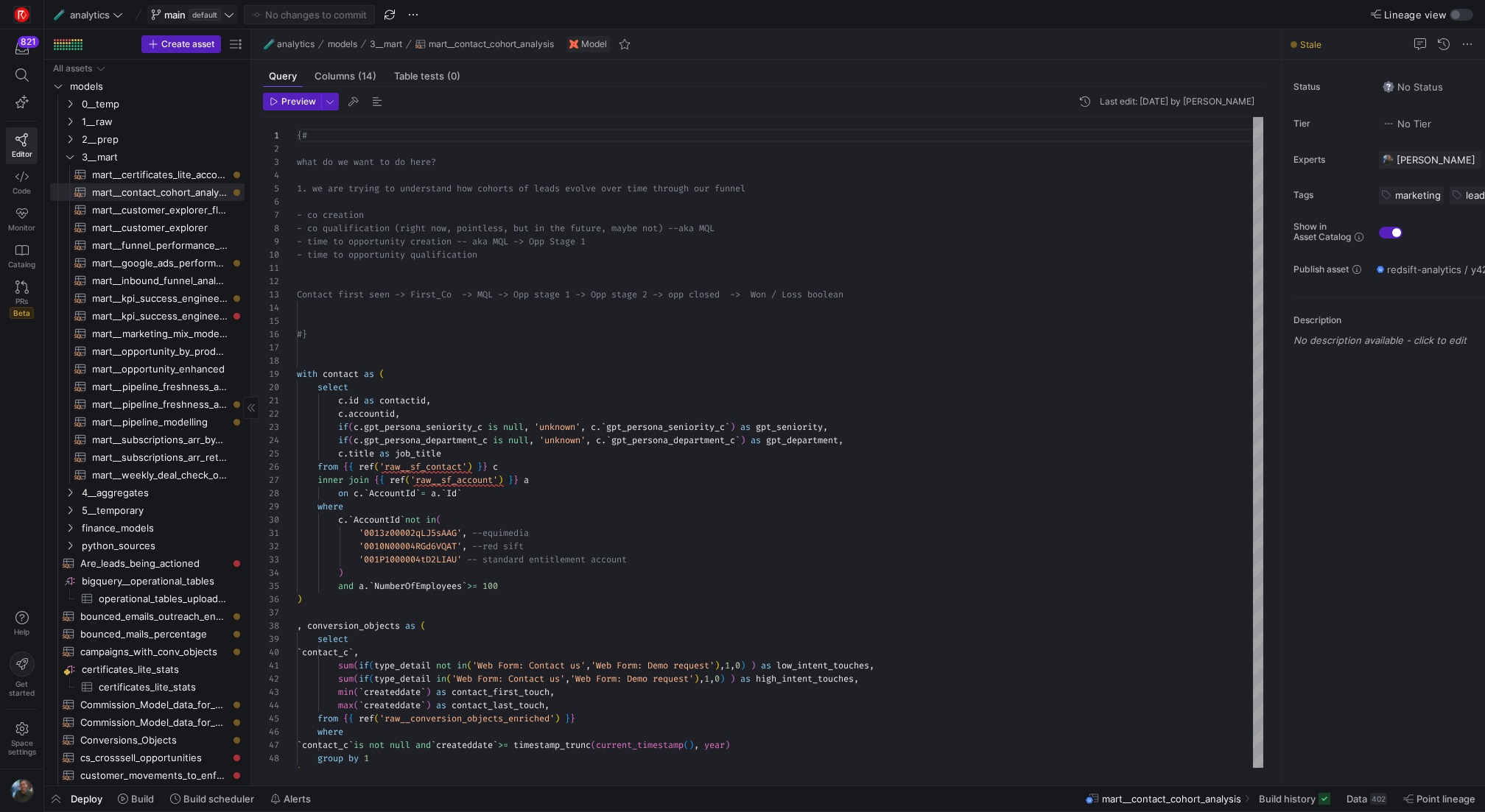
click at [192, 11] on span "default" at bounding box center [204, 15] width 32 height 12
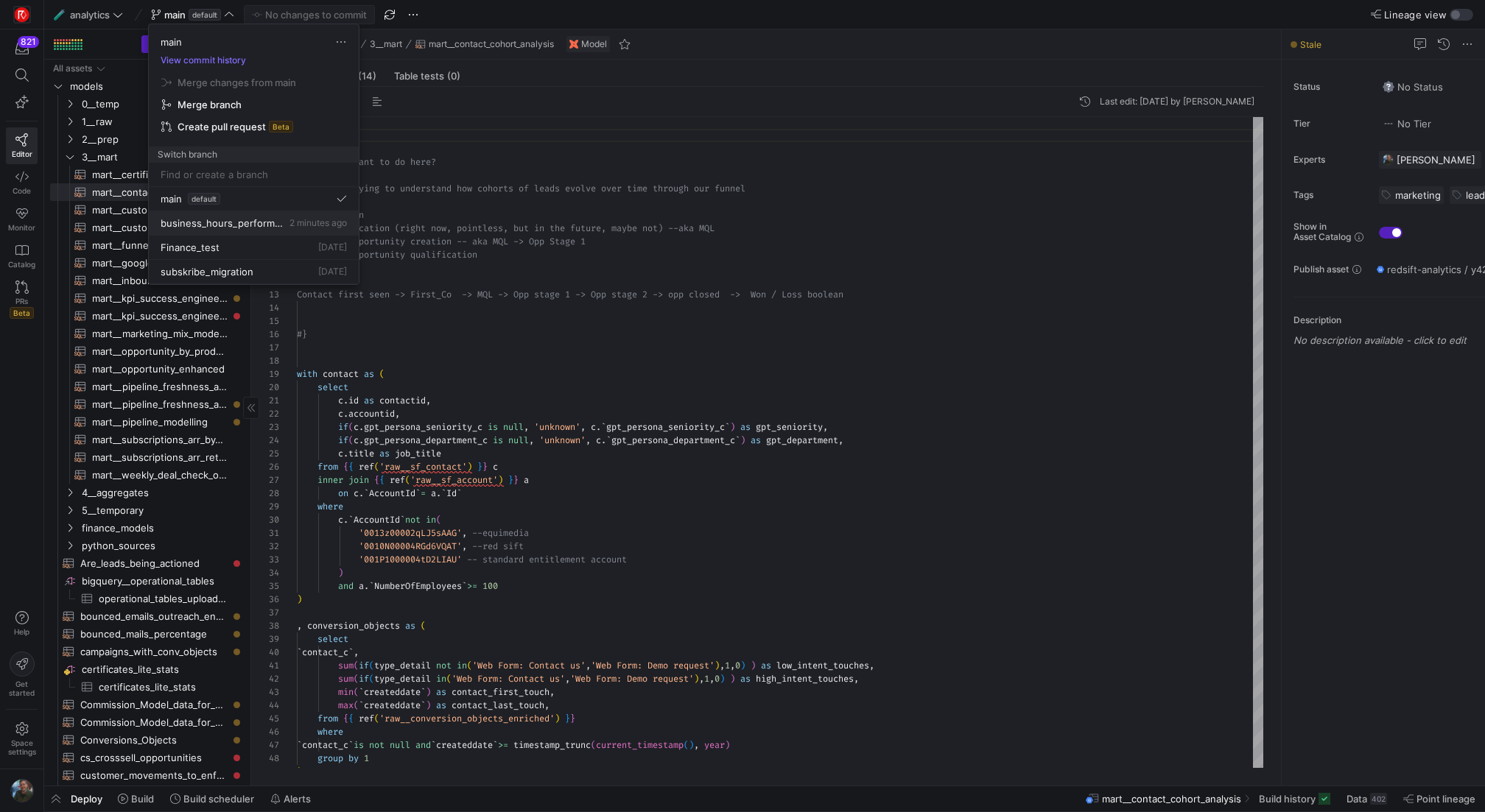
click at [244, 219] on span "business_hours_performance_test" at bounding box center [224, 224] width 126 height 12
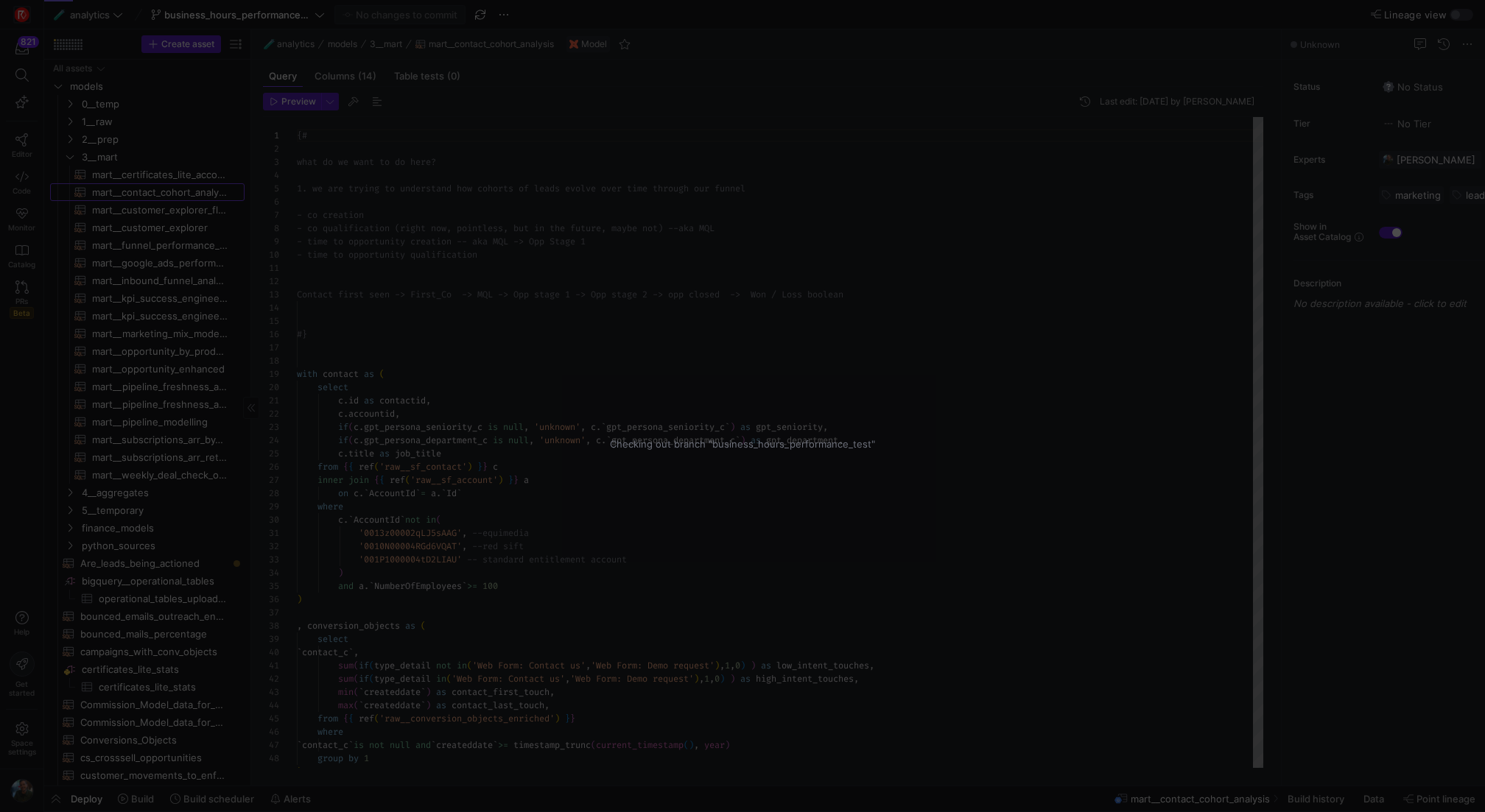
scroll to position [132, 0]
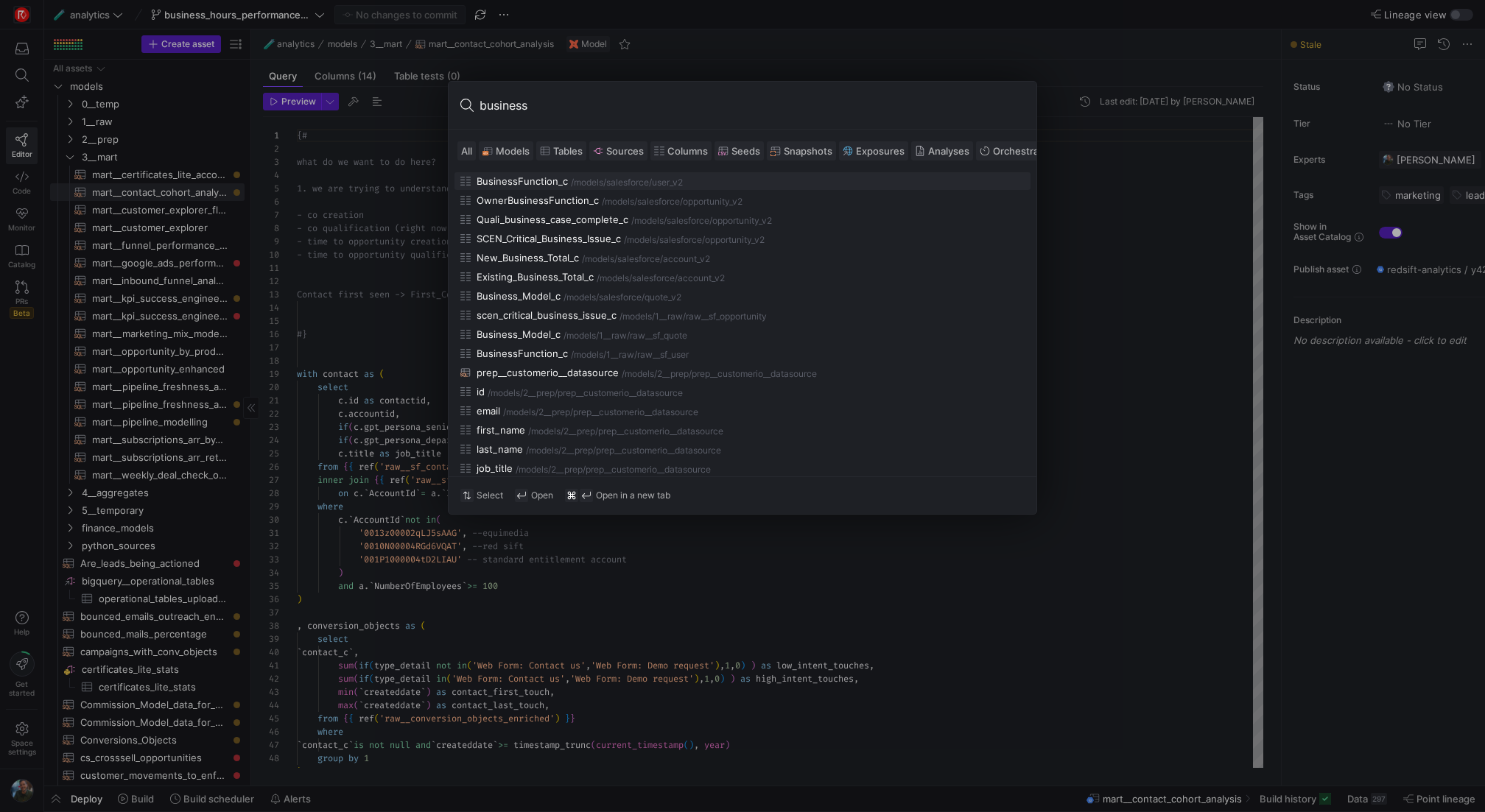
click at [495, 145] on span "Models" at bounding box center [512, 151] width 34 height 12
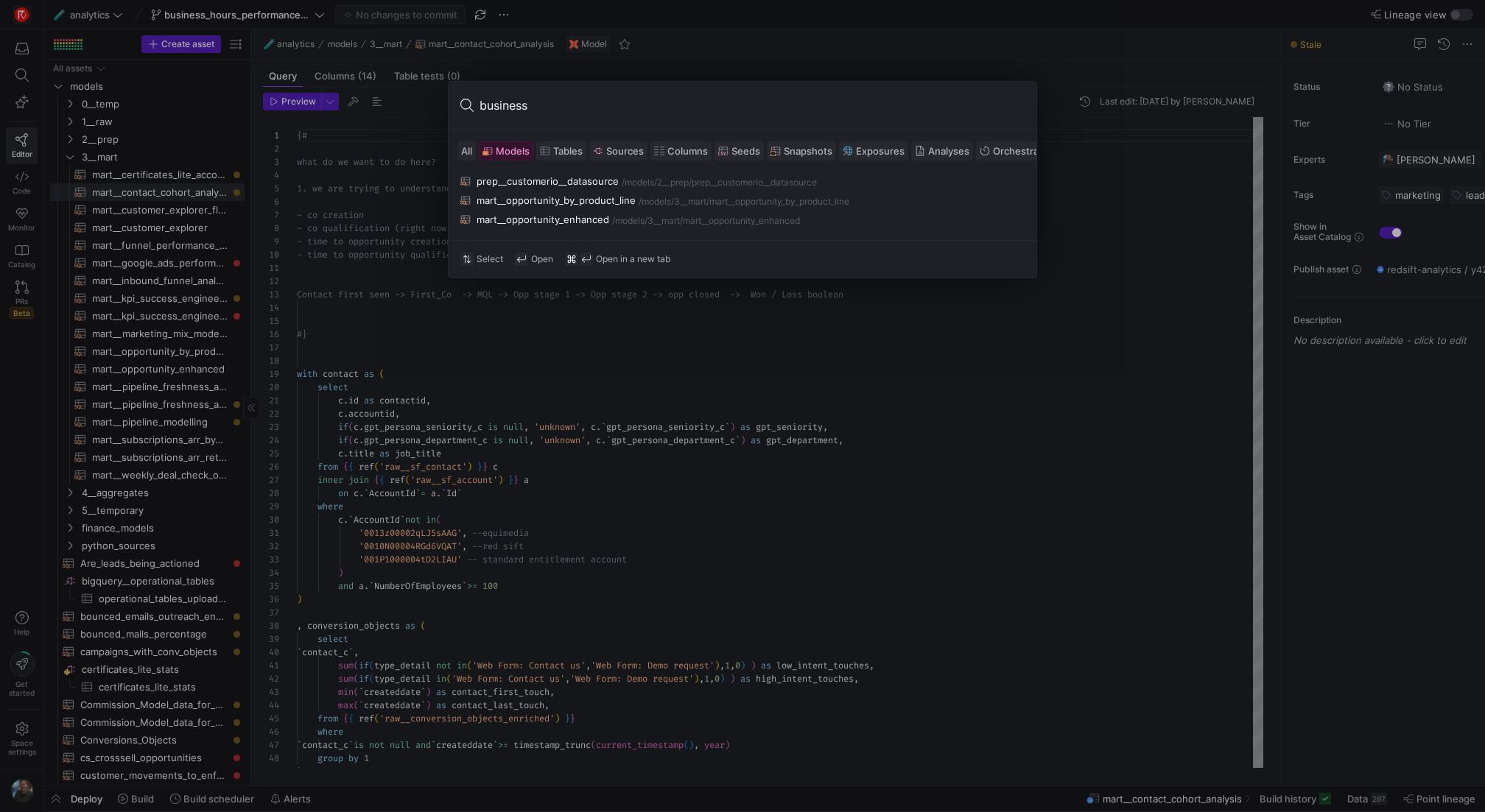
click at [536, 109] on input "business" at bounding box center [752, 105] width 545 height 24
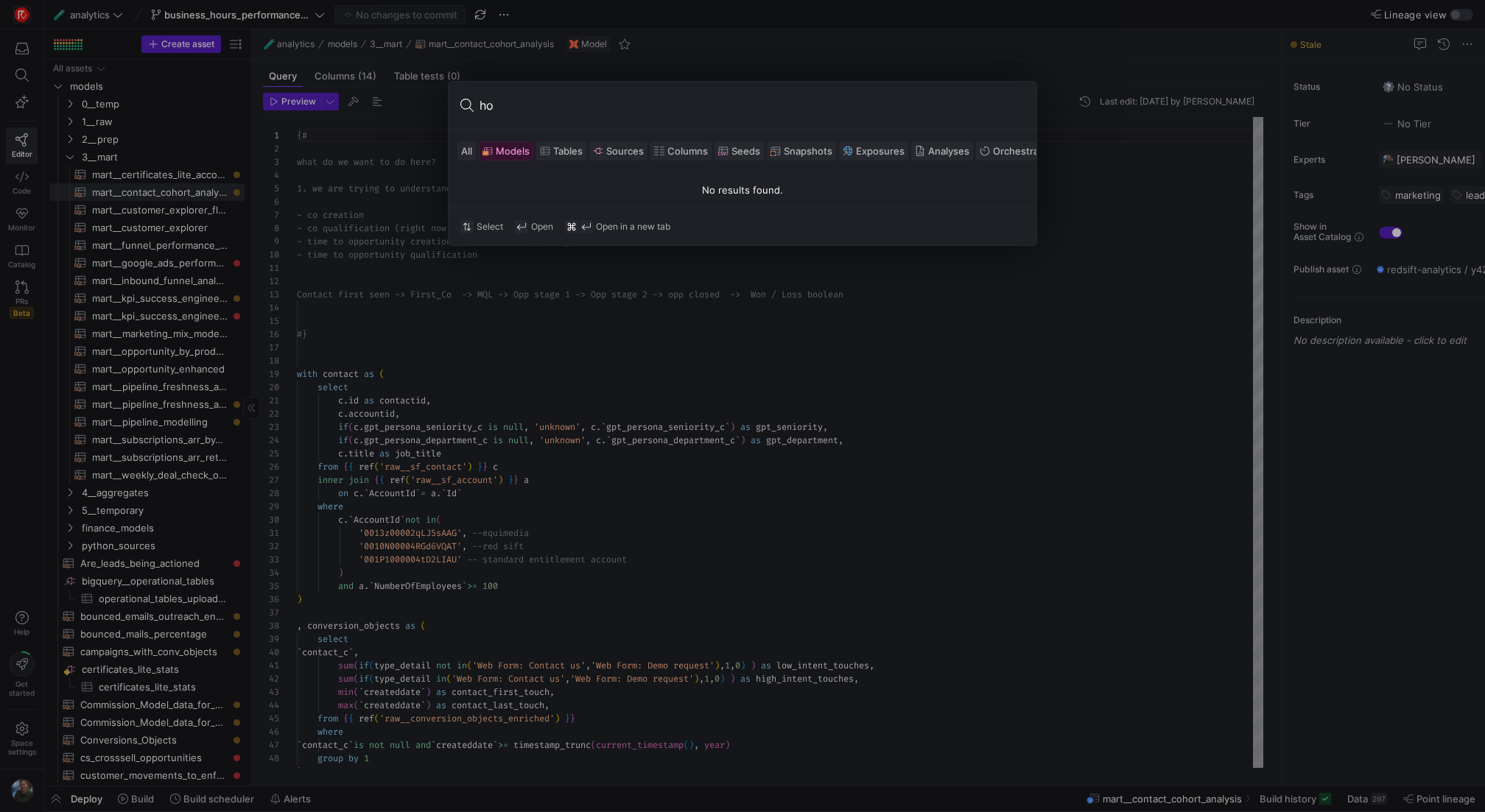
type input "h"
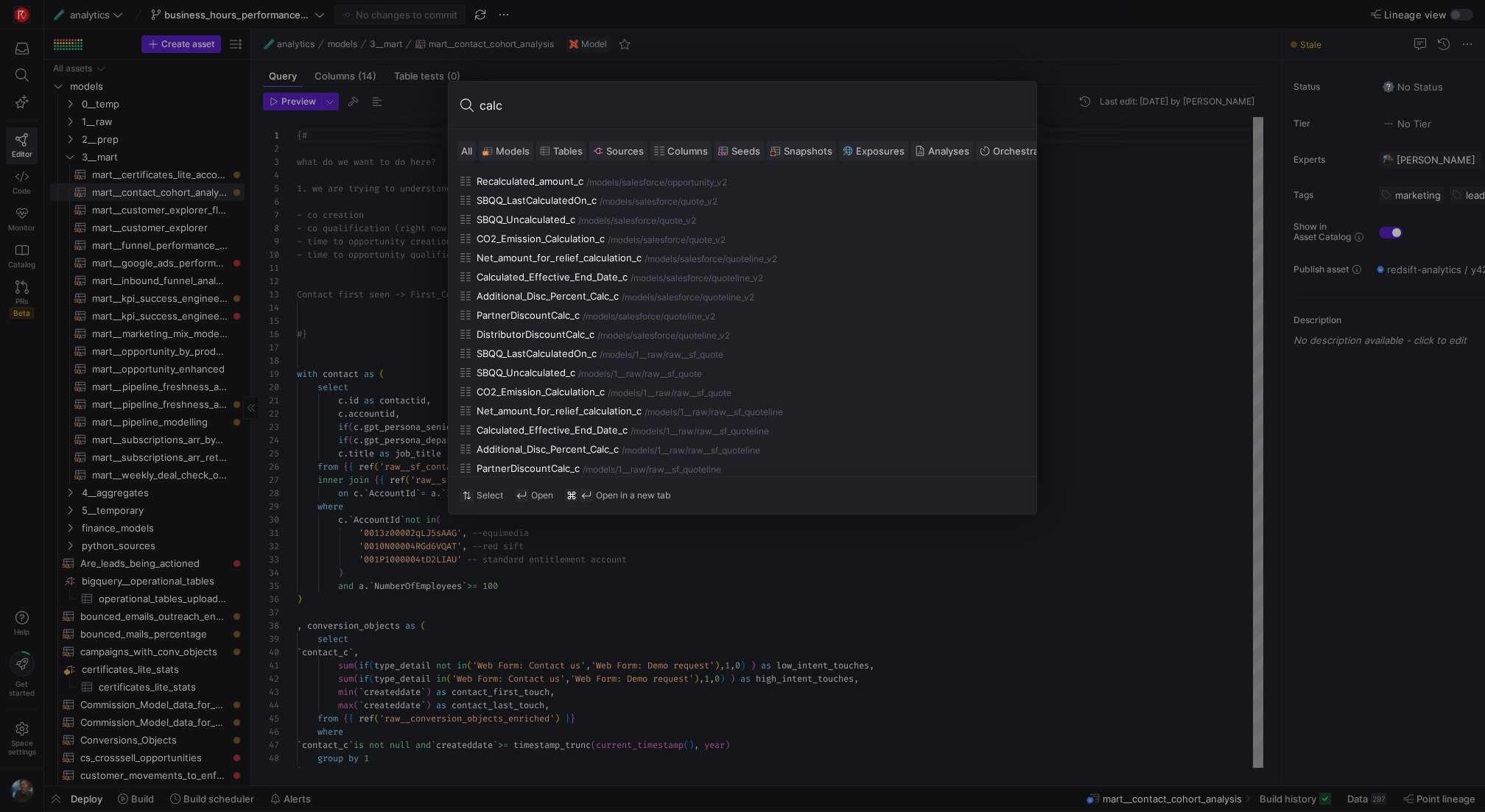
type input "calc"
click at [512, 156] on span at bounding box center [506, 151] width 53 height 18
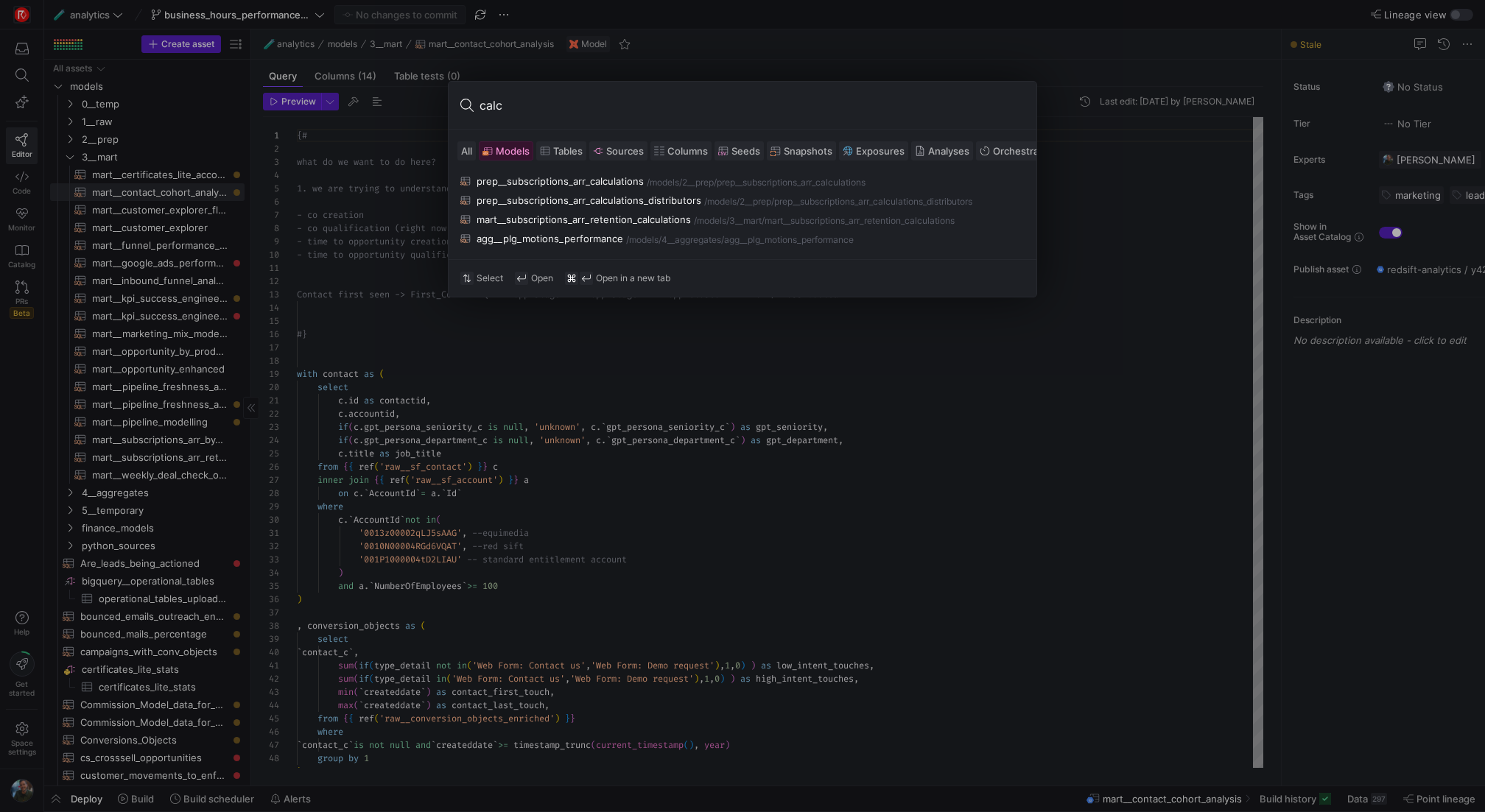
click at [386, 282] on div at bounding box center [742, 406] width 1485 height 812
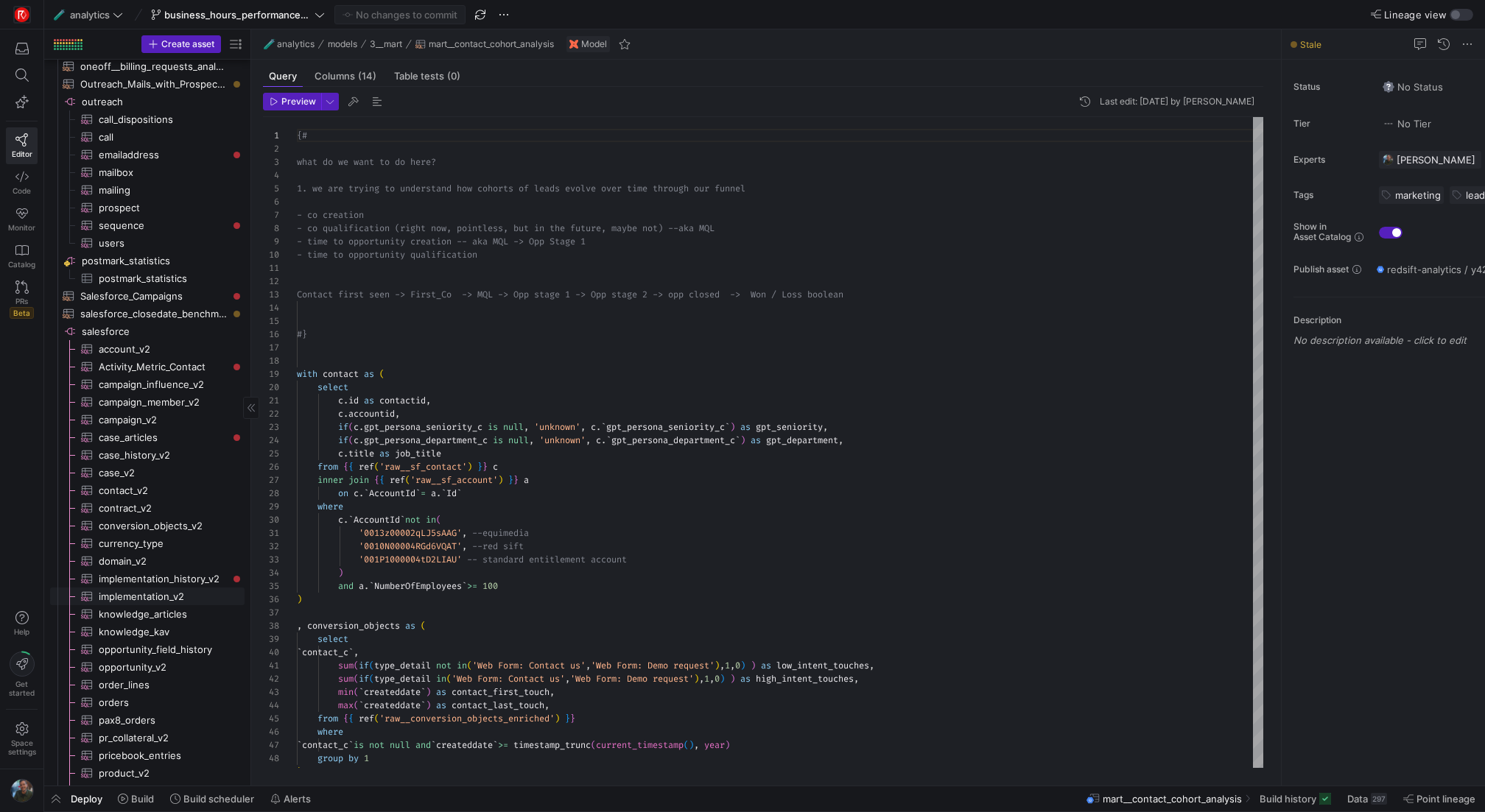
scroll to position [0, 0]
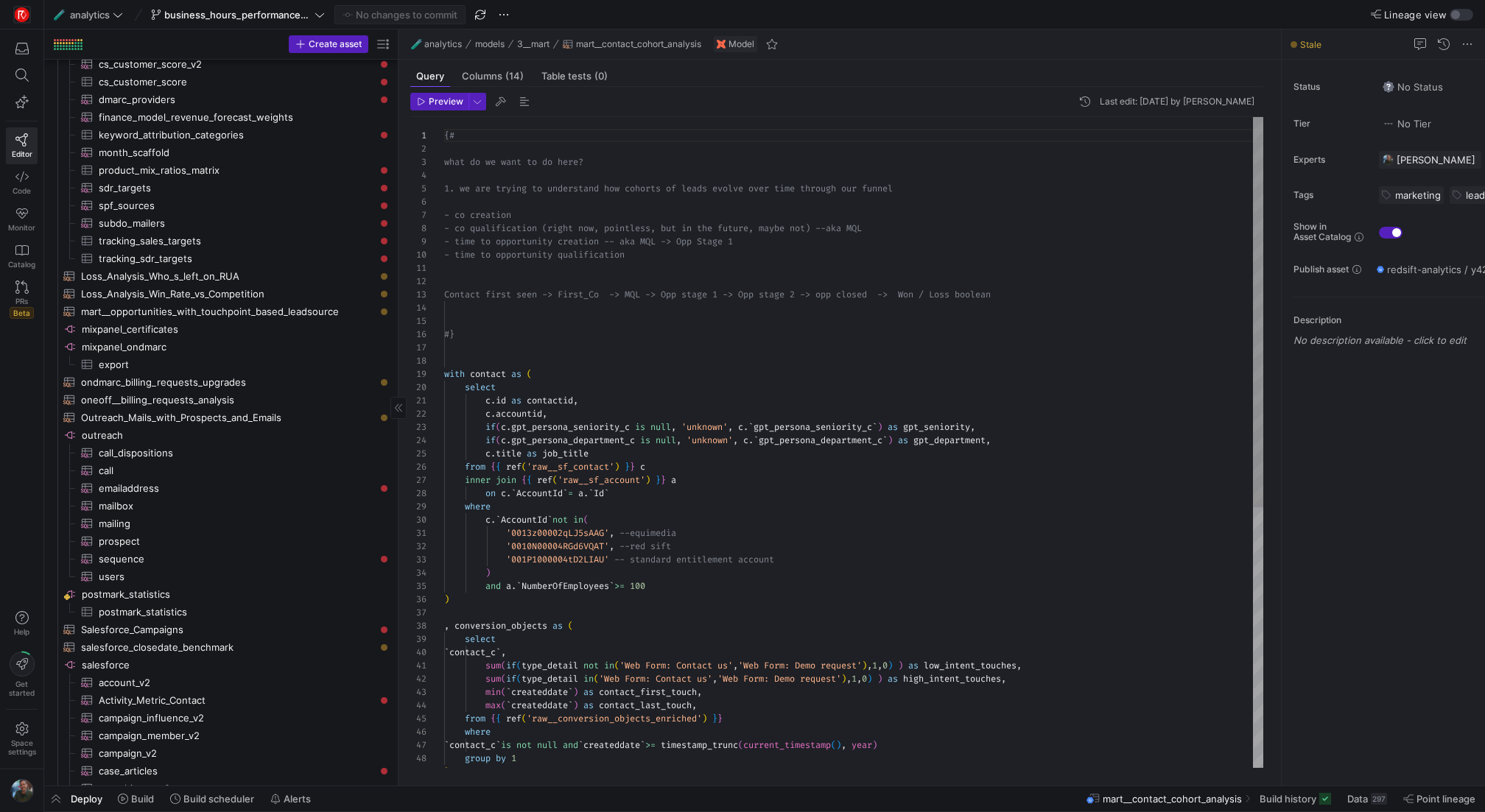
drag, startPoint x: 250, startPoint y: 387, endPoint x: 425, endPoint y: 393, distance: 175.1
click at [425, 393] on as-split "Create asset Drag here to set row groups Drag here to set column labels Group 1…" at bounding box center [764, 407] width 1441 height 756
